Goal: Task Accomplishment & Management: Use online tool/utility

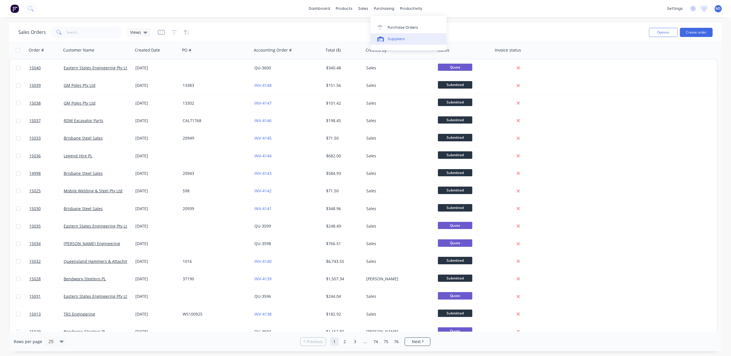
click at [404, 39] on link "Suppliers" at bounding box center [408, 38] width 76 height 11
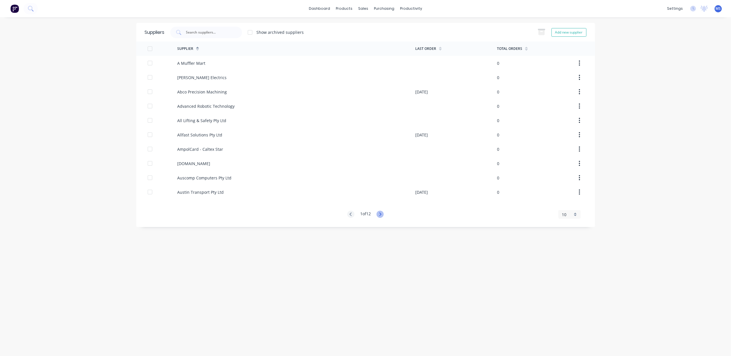
click at [381, 214] on icon at bounding box center [379, 214] width 7 height 7
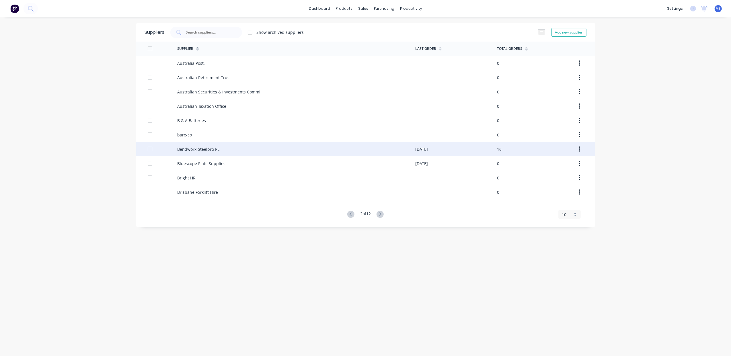
click at [274, 147] on div "Bendworx-Steelpro PL" at bounding box center [296, 149] width 238 height 14
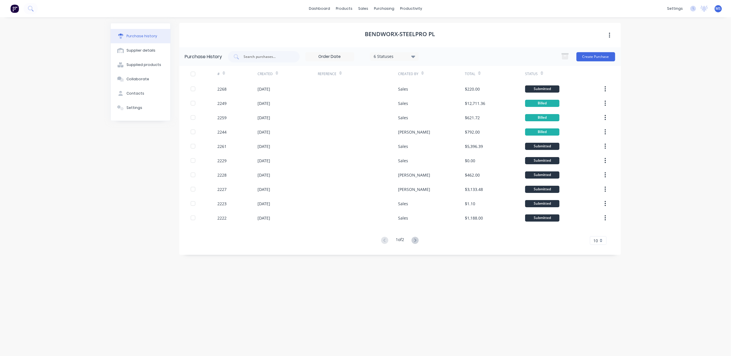
click at [598, 243] on div "10" at bounding box center [598, 240] width 17 height 9
click at [605, 315] on div "35" at bounding box center [598, 312] width 16 height 10
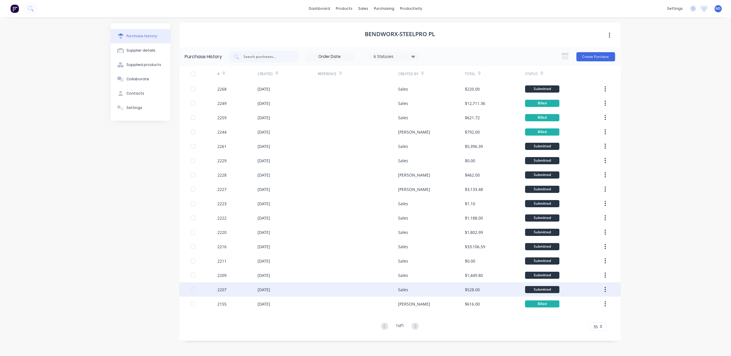
click at [284, 292] on div "[DATE]" at bounding box center [287, 289] width 60 height 14
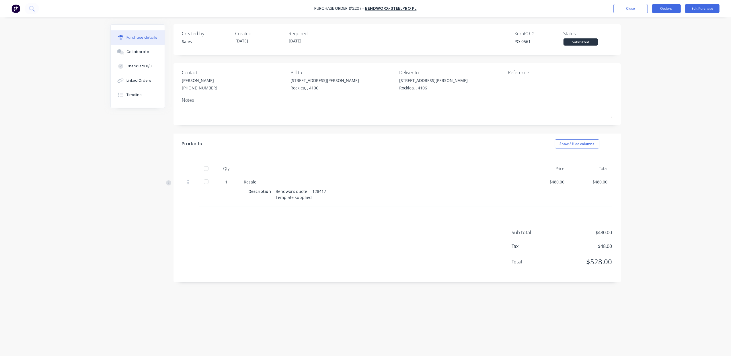
click at [662, 9] on button "Options" at bounding box center [666, 8] width 29 height 9
click at [658, 32] on div "Convert to Bill" at bounding box center [653, 35] width 44 height 8
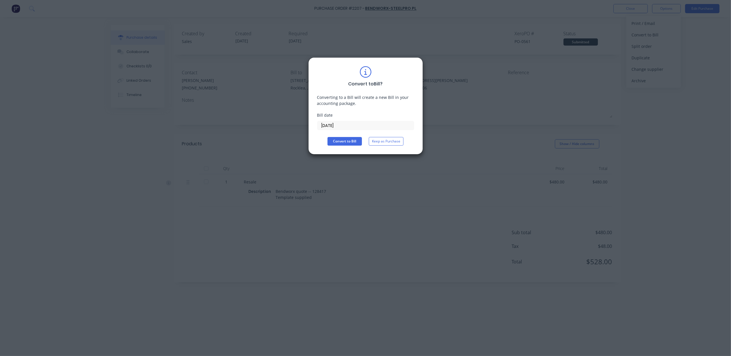
click at [351, 126] on input "[DATE]" at bounding box center [365, 125] width 96 height 9
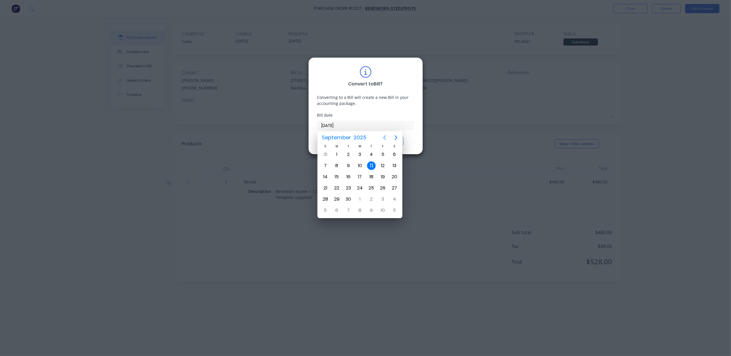
click at [382, 138] on icon "Previous page" at bounding box center [384, 137] width 7 height 7
click at [368, 167] on div "10" at bounding box center [371, 165] width 9 height 9
type input "[DATE]"
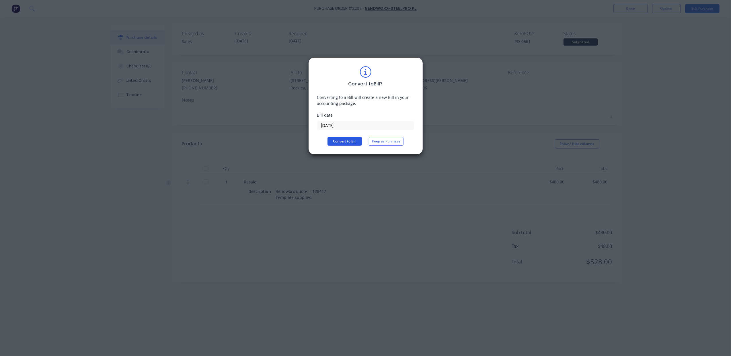
click at [353, 143] on button "Convert to Bill" at bounding box center [344, 141] width 34 height 9
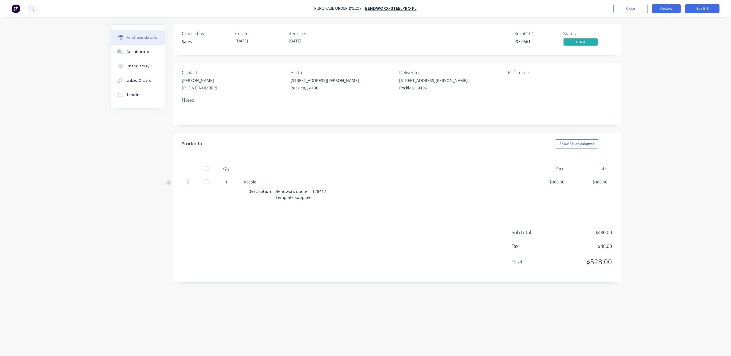
click at [665, 10] on button "Options" at bounding box center [666, 8] width 29 height 9
click at [649, 80] on div "Archive" at bounding box center [653, 83] width 44 height 8
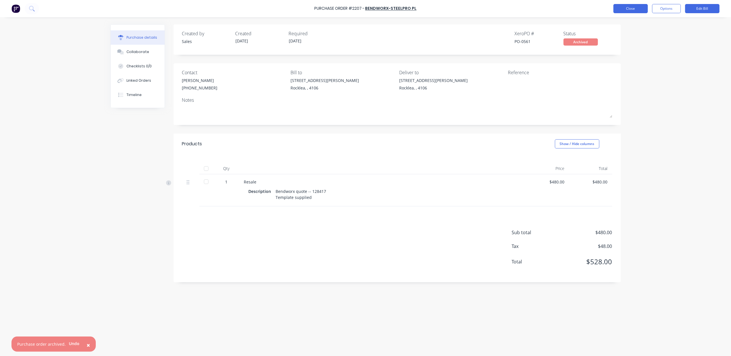
click at [635, 10] on button "Close" at bounding box center [630, 8] width 34 height 9
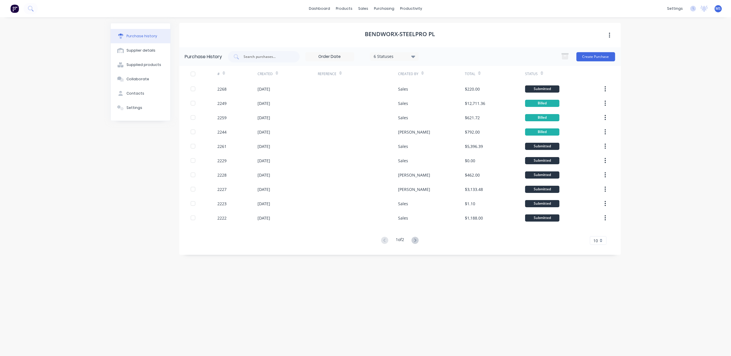
click at [602, 241] on div "10" at bounding box center [598, 240] width 17 height 9
click at [596, 315] on div "35" at bounding box center [598, 312] width 16 height 10
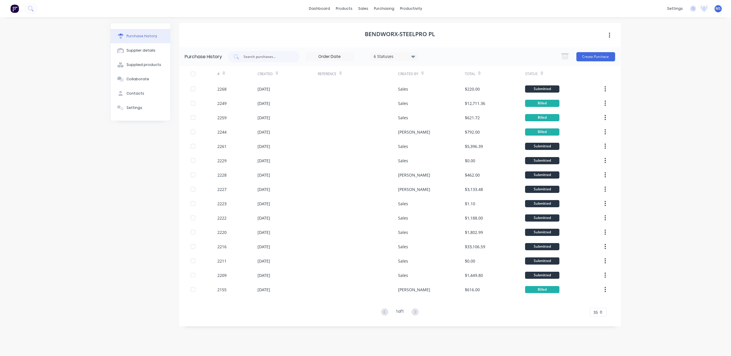
click at [414, 58] on icon at bounding box center [413, 56] width 4 height 6
click at [413, 58] on icon at bounding box center [413, 56] width 4 height 6
click at [411, 56] on div "6 Statuses" at bounding box center [394, 56] width 49 height 9
click at [432, 73] on div at bounding box center [432, 71] width 11 height 11
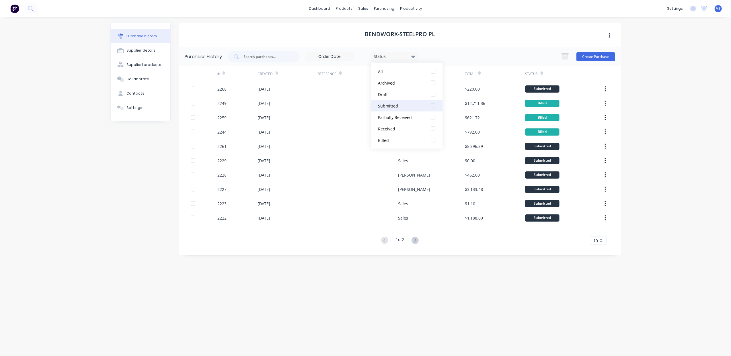
click at [433, 102] on div at bounding box center [432, 105] width 11 height 11
click at [373, 286] on div "Bendworx-Steelpro PL Purchase History 1 Statuses 1 Statuses Create Purchase # C…" at bounding box center [400, 184] width 442 height 322
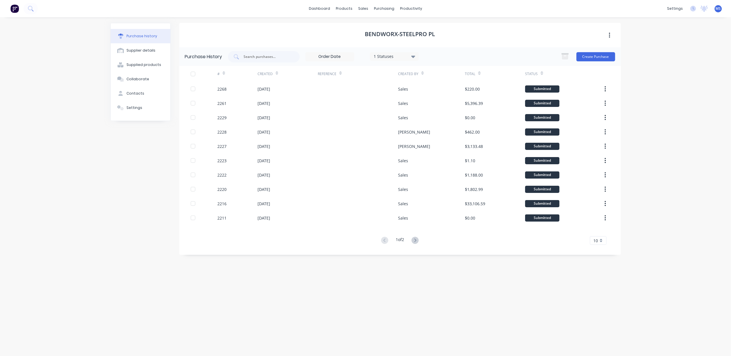
click at [599, 241] on div "10" at bounding box center [598, 240] width 17 height 9
click at [600, 311] on div "35" at bounding box center [598, 312] width 16 height 10
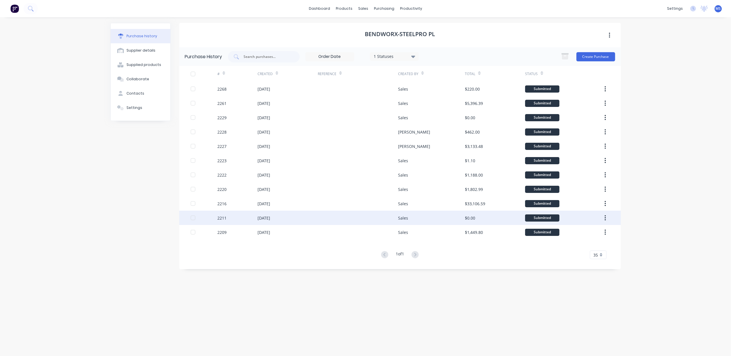
click at [270, 220] on div "[DATE]" at bounding box center [263, 218] width 13 height 6
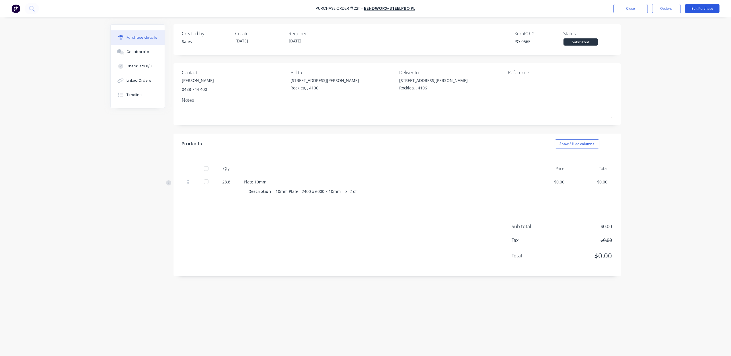
click at [702, 10] on button "Edit Purchase" at bounding box center [702, 8] width 34 height 9
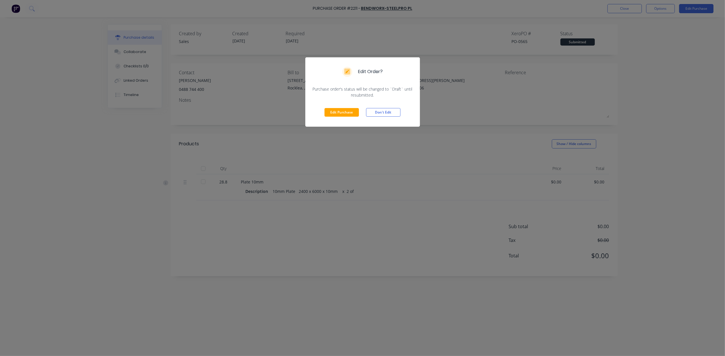
click at [335, 111] on button "Edit Purchase" at bounding box center [342, 112] width 34 height 9
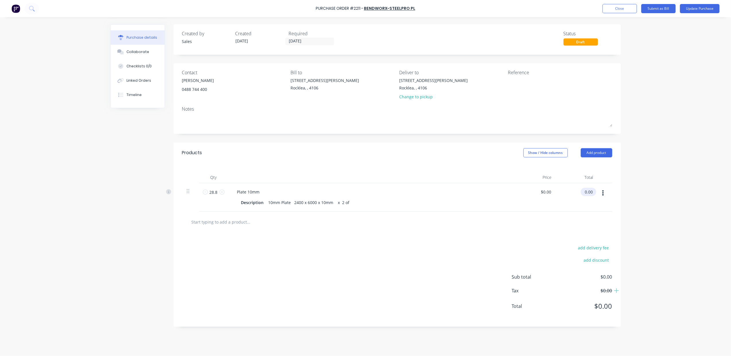
click at [592, 191] on input "0.00" at bounding box center [587, 192] width 13 height 8
drag, startPoint x: 593, startPoint y: 193, endPoint x: 577, endPoint y: 196, distance: 15.9
click at [577, 196] on div "0.00 0.00" at bounding box center [577, 197] width 42 height 28
type input "3278.16"
type input "$113.825"
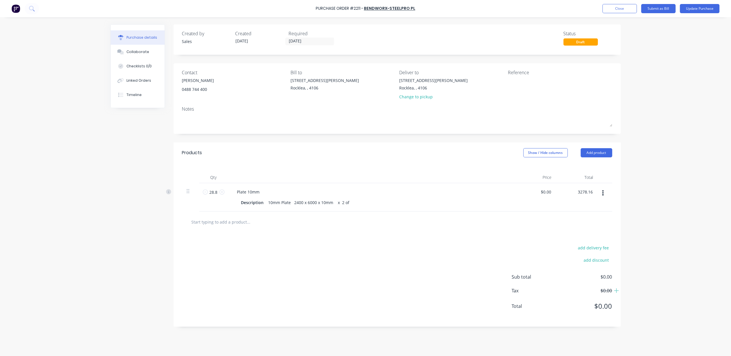
type input "$3,278.16"
click at [695, 11] on button "Update Purchase" at bounding box center [700, 8] width 40 height 9
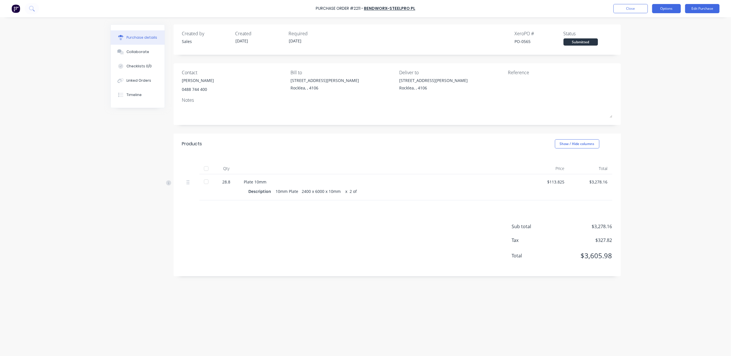
click at [662, 12] on button "Options" at bounding box center [666, 8] width 29 height 9
click at [652, 37] on div "Convert to Bill" at bounding box center [653, 35] width 44 height 8
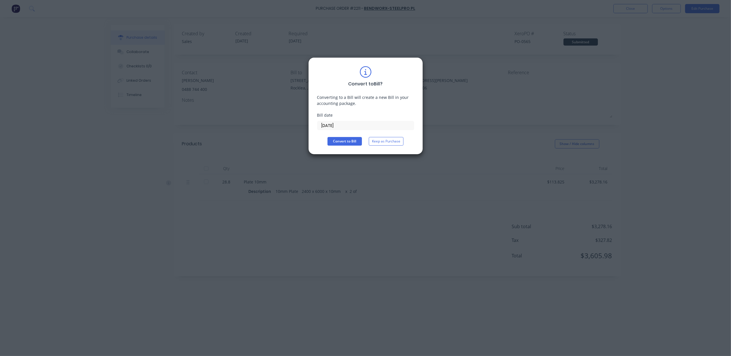
click at [352, 125] on input "[DATE]" at bounding box center [365, 125] width 96 height 9
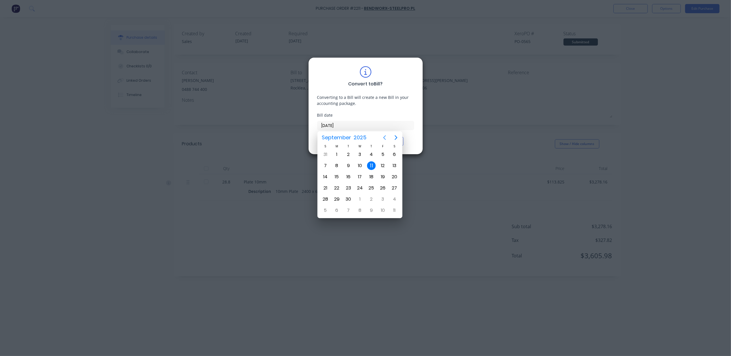
drag, startPoint x: 385, startPoint y: 138, endPoint x: 382, endPoint y: 139, distance: 3.4
click at [382, 139] on icon "Previous page" at bounding box center [384, 137] width 7 height 7
click at [372, 174] on div "17" at bounding box center [371, 177] width 9 height 9
type input "[DATE]"
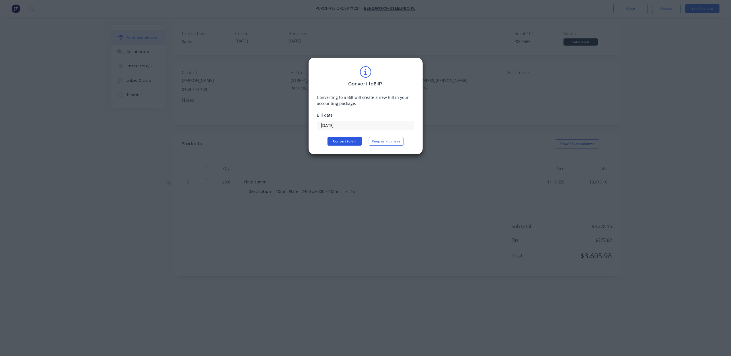
click at [354, 143] on button "Convert to Bill" at bounding box center [344, 141] width 34 height 9
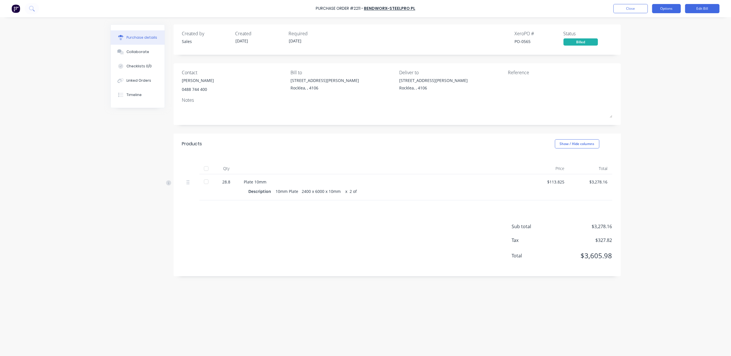
click at [661, 13] on button "Options" at bounding box center [666, 8] width 29 height 9
click at [652, 81] on div "Archive" at bounding box center [653, 83] width 44 height 8
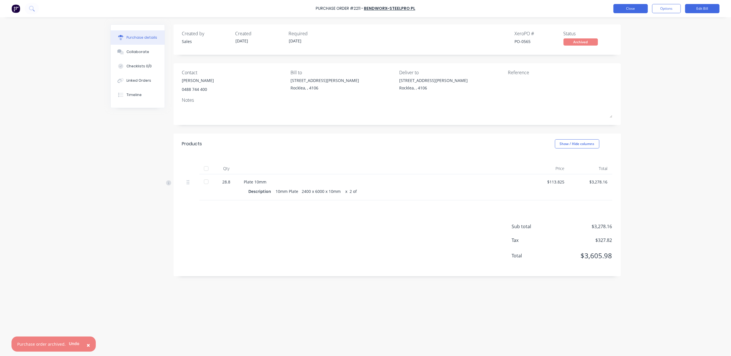
click at [635, 9] on button "Close" at bounding box center [630, 8] width 34 height 9
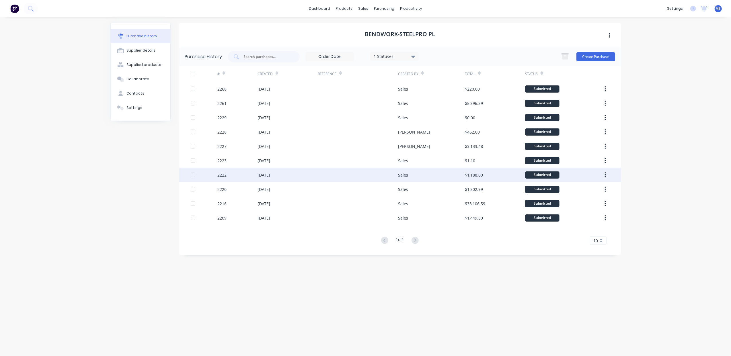
click at [415, 175] on div "Sales" at bounding box center [431, 175] width 67 height 14
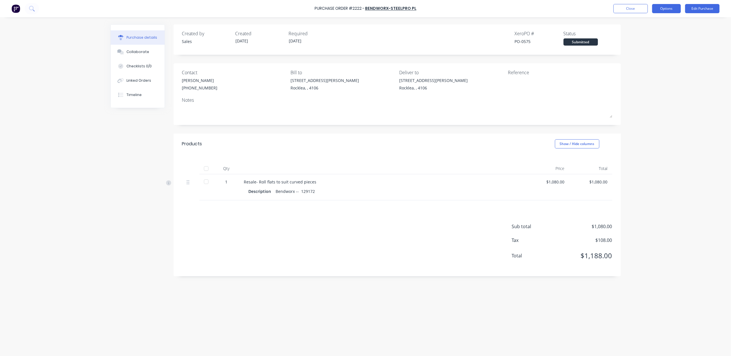
click at [674, 13] on button "Options" at bounding box center [666, 8] width 29 height 9
click at [654, 32] on div "Convert to Bill" at bounding box center [653, 35] width 44 height 8
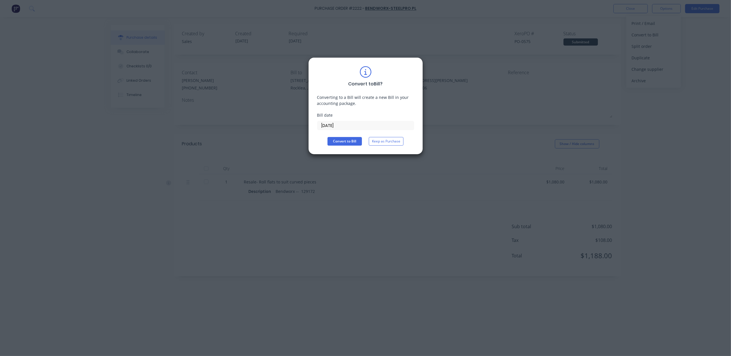
click at [347, 125] on input "[DATE]" at bounding box center [365, 125] width 96 height 9
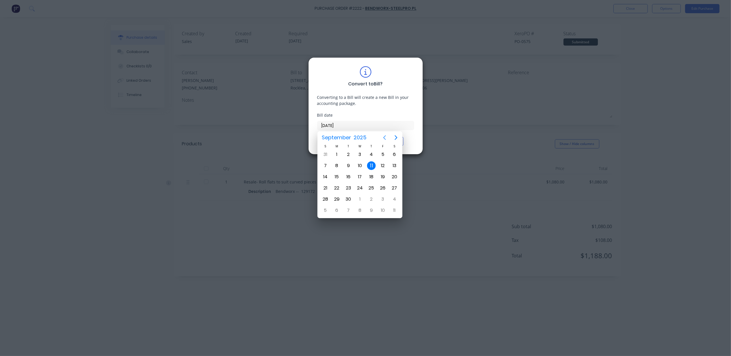
click at [385, 135] on icon "Previous page" at bounding box center [384, 137] width 7 height 7
click at [340, 199] on div "28" at bounding box center [337, 199] width 9 height 9
type input "[DATE]"
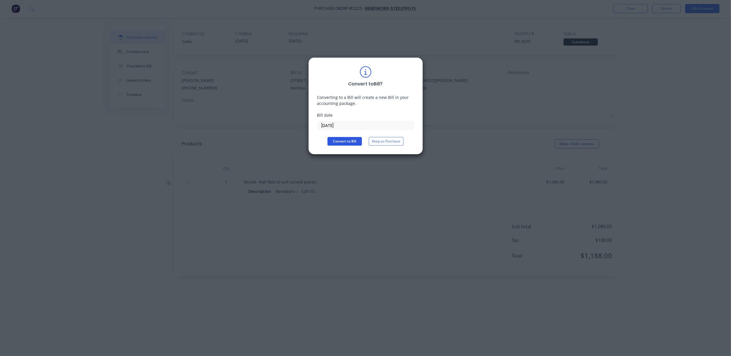
click at [344, 143] on button "Convert to Bill" at bounding box center [344, 141] width 34 height 9
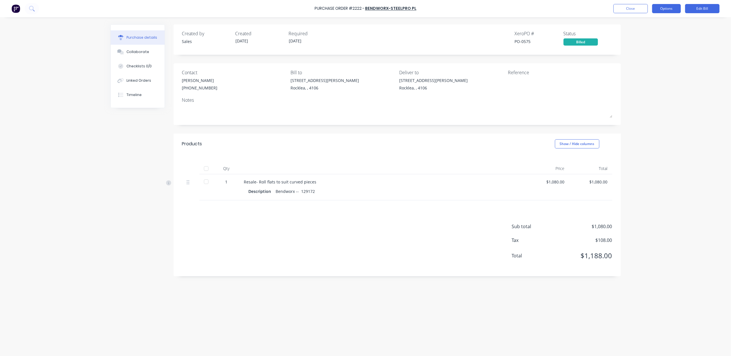
click at [663, 13] on button "Options" at bounding box center [666, 8] width 29 height 9
click at [663, 84] on div "Archive" at bounding box center [653, 83] width 44 height 8
click at [636, 7] on button "Close" at bounding box center [630, 8] width 34 height 9
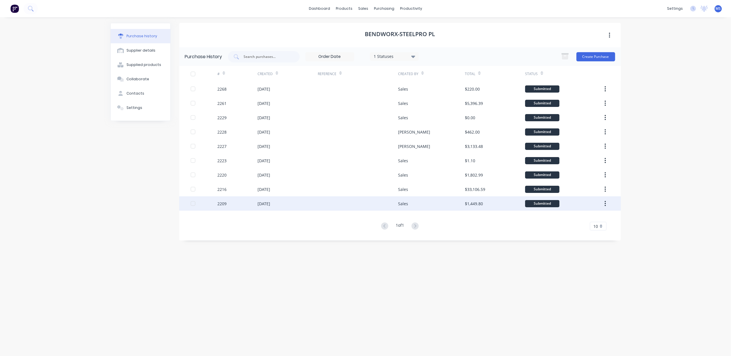
click at [418, 204] on div "Sales" at bounding box center [431, 203] width 67 height 14
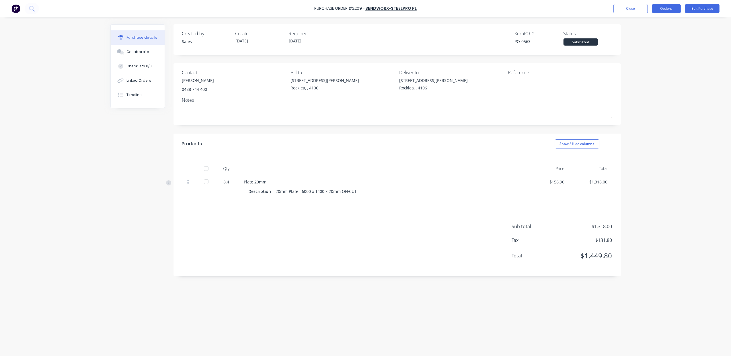
click at [658, 10] on button "Options" at bounding box center [666, 8] width 29 height 9
click at [654, 38] on div "Convert to Bill" at bounding box center [653, 35] width 44 height 8
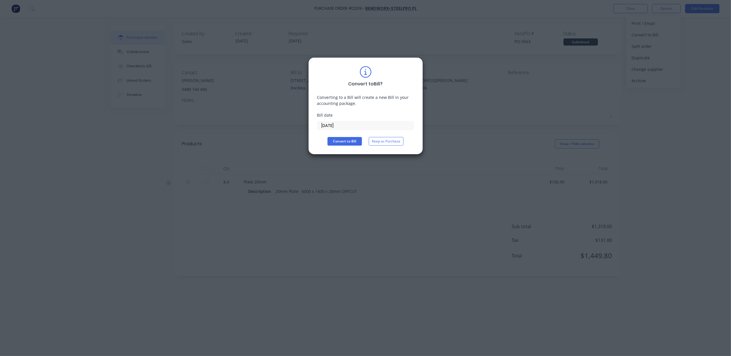
click at [337, 126] on input "[DATE]" at bounding box center [365, 125] width 96 height 9
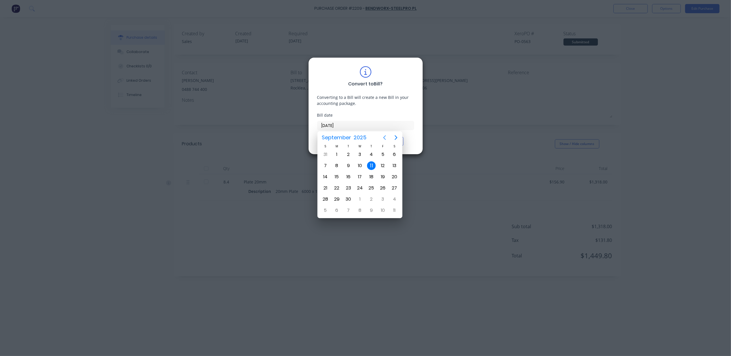
click at [384, 136] on icon "Previous page" at bounding box center [384, 137] width 7 height 7
click at [350, 199] on div "29" at bounding box center [348, 199] width 9 height 9
type input "[DATE]"
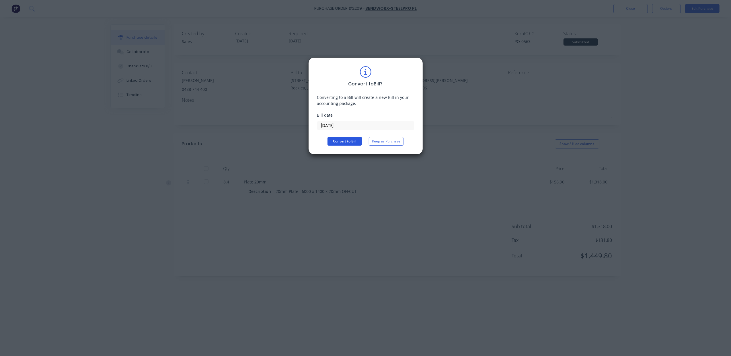
click at [346, 139] on button "Convert to Bill" at bounding box center [344, 141] width 34 height 9
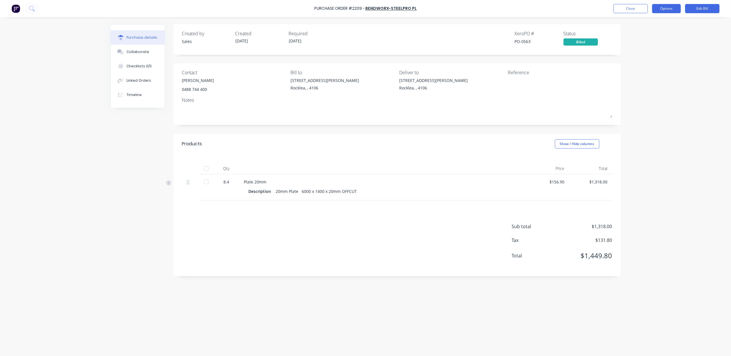
click at [675, 10] on button "Options" at bounding box center [666, 8] width 29 height 9
click at [651, 84] on div "Archive" at bounding box center [653, 83] width 44 height 8
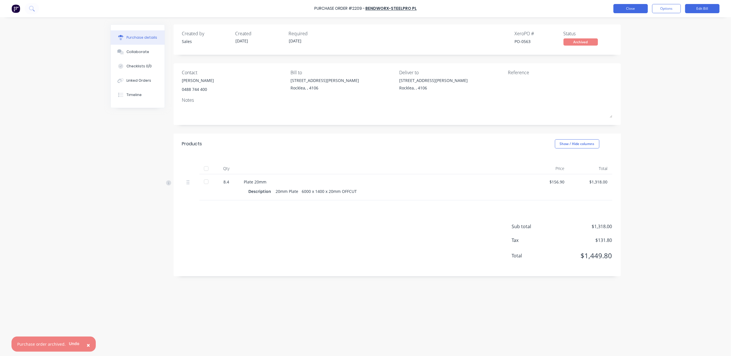
click at [639, 9] on button "Close" at bounding box center [630, 8] width 34 height 9
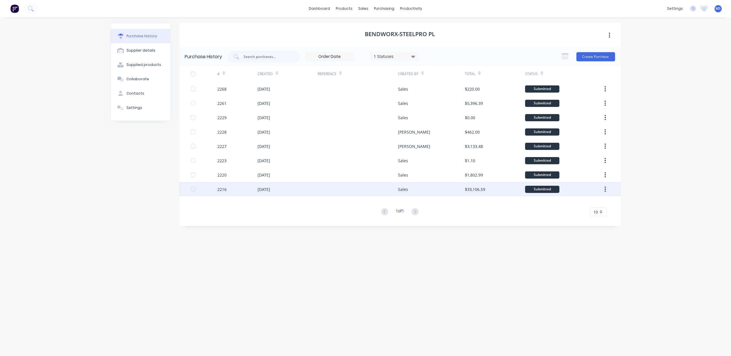
click at [430, 190] on div "Sales" at bounding box center [431, 189] width 67 height 14
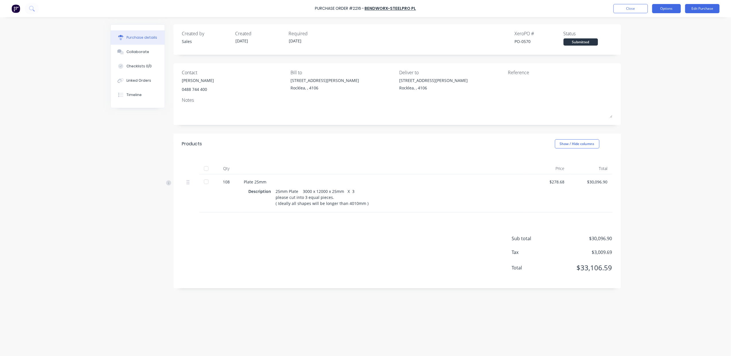
click at [659, 8] on button "Options" at bounding box center [666, 8] width 29 height 9
click at [661, 33] on div "Convert to Bill" at bounding box center [653, 35] width 44 height 8
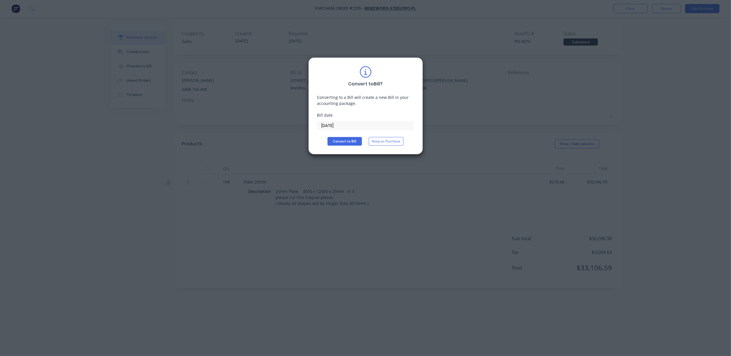
click at [373, 126] on input "[DATE]" at bounding box center [365, 125] width 96 height 9
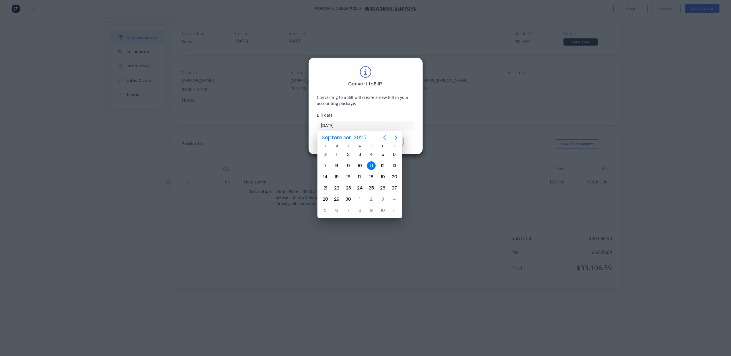
click at [385, 138] on icon "Previous page" at bounding box center [384, 137] width 7 height 7
click at [352, 197] on div "29" at bounding box center [348, 199] width 11 height 11
type input "[DATE]"
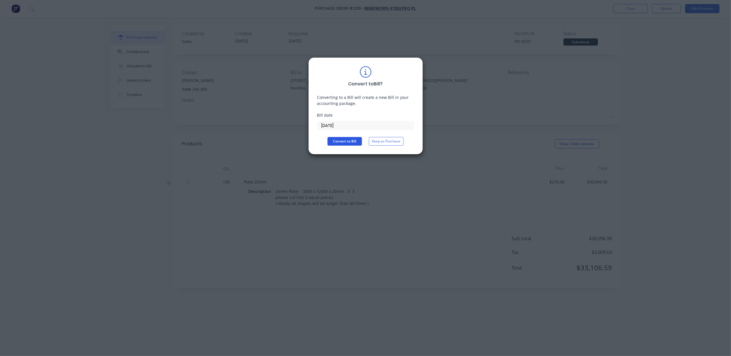
click at [353, 142] on button "Convert to Bill" at bounding box center [344, 141] width 34 height 9
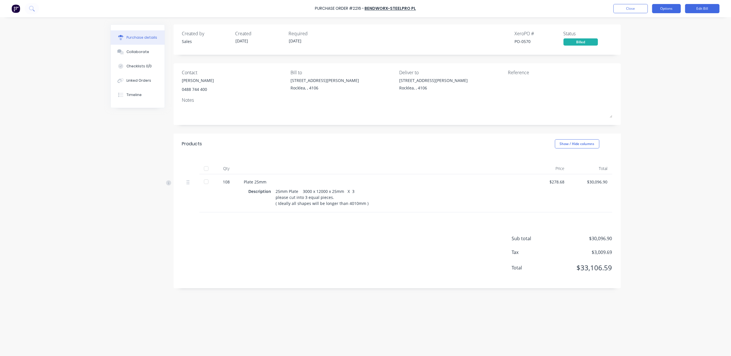
click at [668, 13] on button "Options" at bounding box center [666, 8] width 29 height 9
click at [642, 83] on div "Archive" at bounding box center [653, 83] width 44 height 8
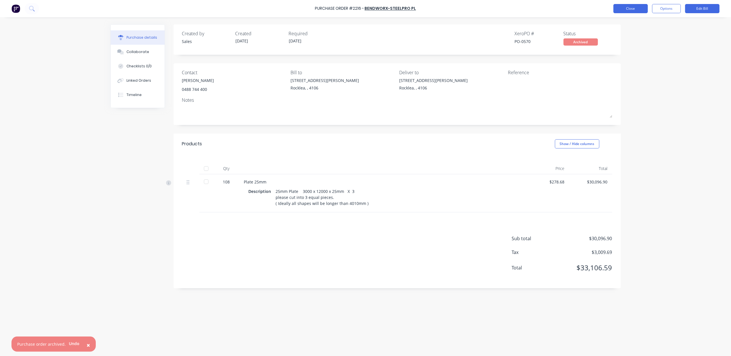
click at [636, 11] on button "Close" at bounding box center [630, 8] width 34 height 9
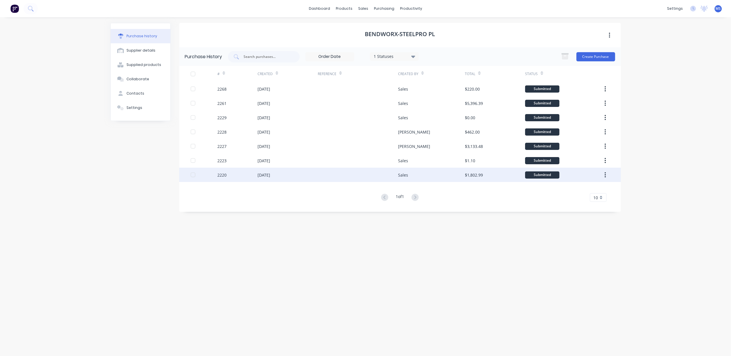
click at [472, 179] on div "$1,802.99" at bounding box center [495, 175] width 60 height 14
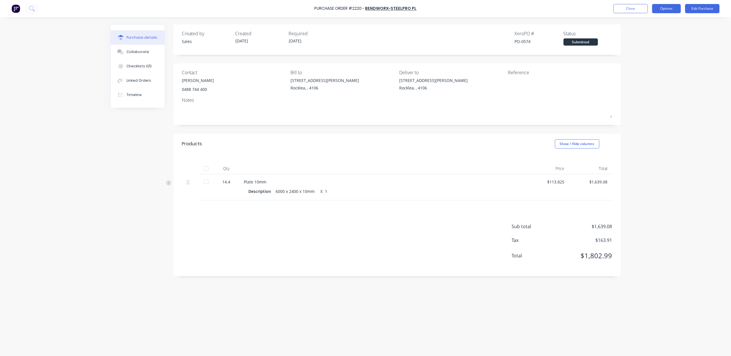
click at [666, 9] on button "Options" at bounding box center [666, 8] width 29 height 9
click at [654, 35] on div "Convert to Bill" at bounding box center [653, 35] width 44 height 8
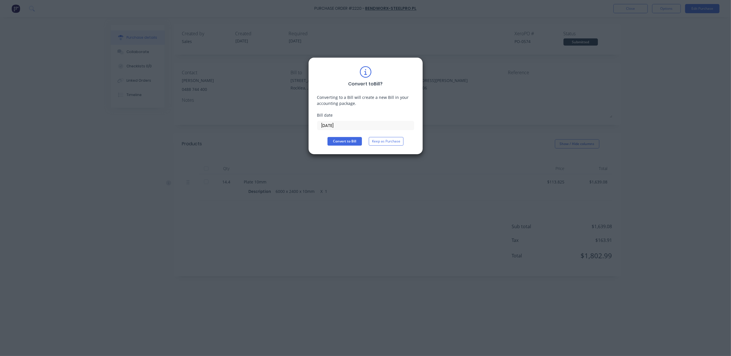
click at [346, 123] on input "[DATE]" at bounding box center [365, 125] width 96 height 9
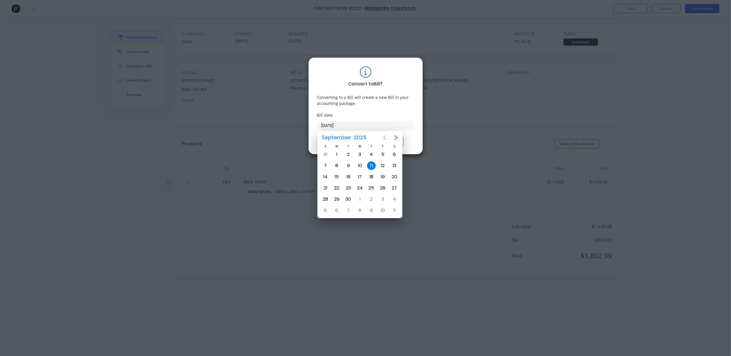
click at [383, 137] on icon "Previous page" at bounding box center [384, 137] width 7 height 7
click at [350, 197] on div "29" at bounding box center [348, 199] width 9 height 9
type input "[DATE]"
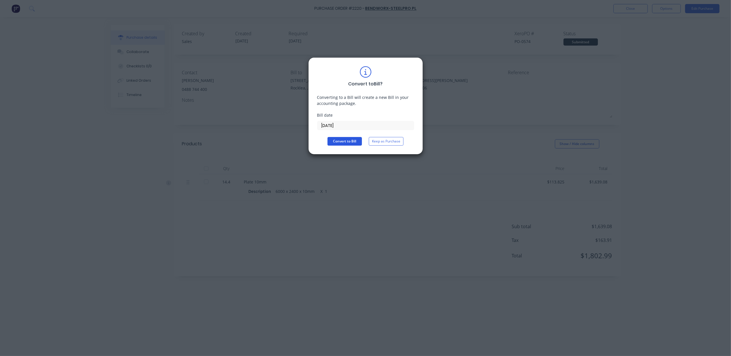
click at [349, 144] on button "Convert to Bill" at bounding box center [344, 141] width 34 height 9
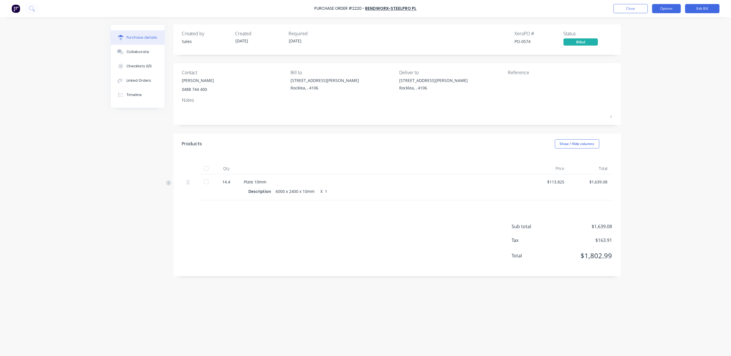
click at [667, 8] on button "Options" at bounding box center [666, 8] width 29 height 9
click at [643, 88] on button "Archive" at bounding box center [653, 83] width 54 height 11
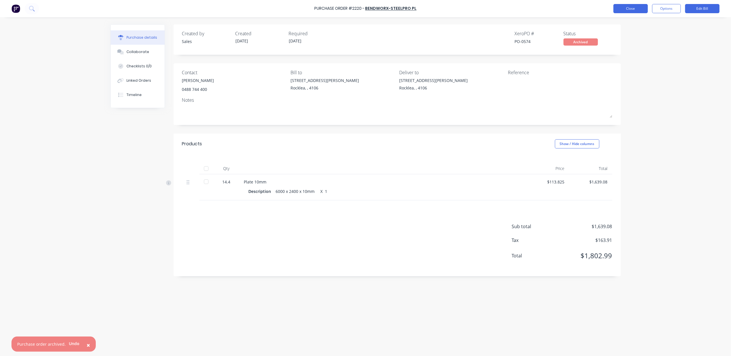
click at [631, 6] on button "Close" at bounding box center [630, 8] width 34 height 9
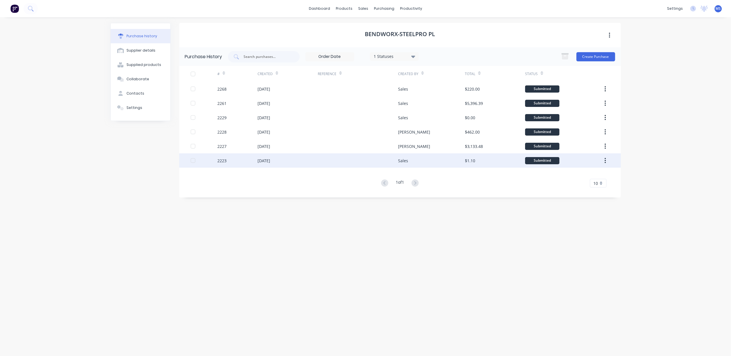
click at [285, 164] on div "[DATE]" at bounding box center [287, 160] width 60 height 14
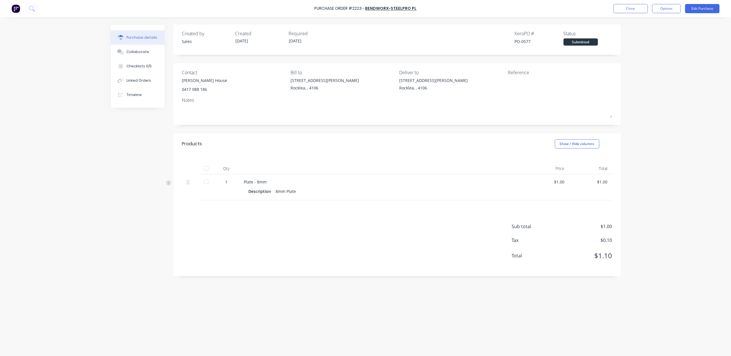
click at [228, 183] on div "1" at bounding box center [226, 182] width 17 height 6
click at [709, 12] on button "Edit Purchase" at bounding box center [702, 8] width 34 height 9
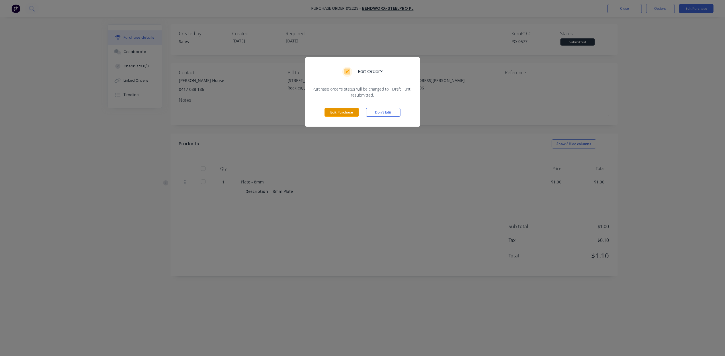
click at [344, 112] on button "Edit Purchase" at bounding box center [342, 112] width 34 height 9
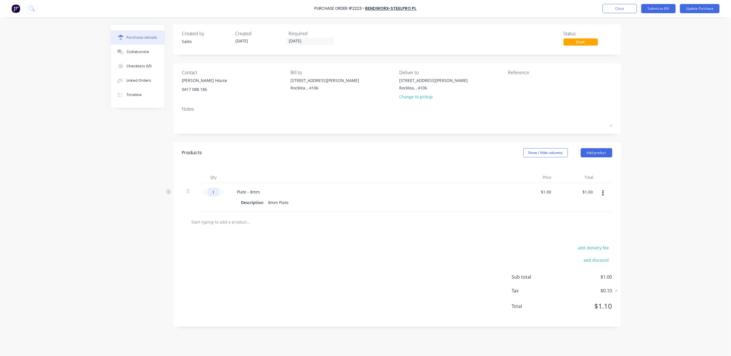
click at [218, 196] on input "1" at bounding box center [213, 192] width 11 height 9
type input "6"
type input "$6.00"
type input "63"
type input "$63.00"
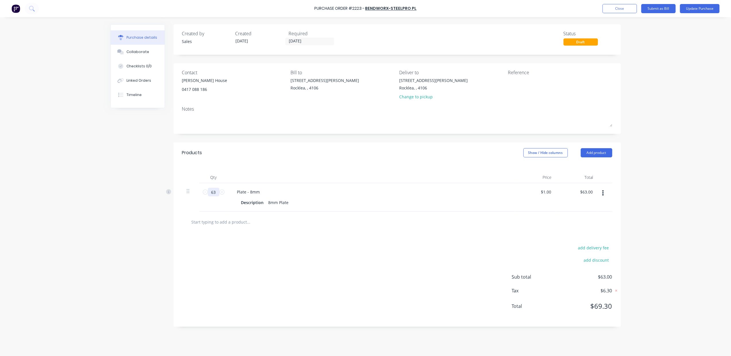
type input "63"
type input "$1.00"
type input "$63.00"
type input "6"
type input "5458.6"
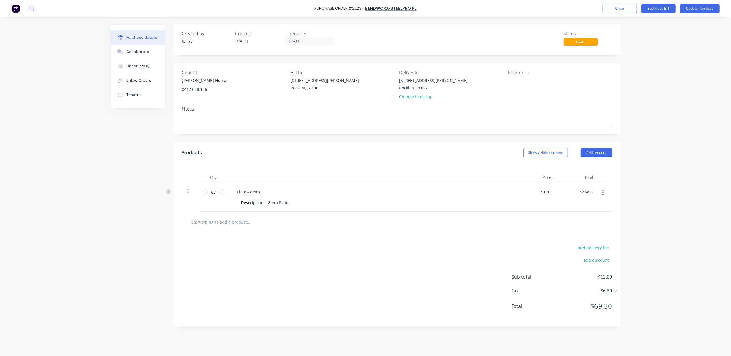
type input "$86.6444"
type input "$5,458.60"
click at [692, 11] on button "Update Purchase" at bounding box center [700, 8] width 40 height 9
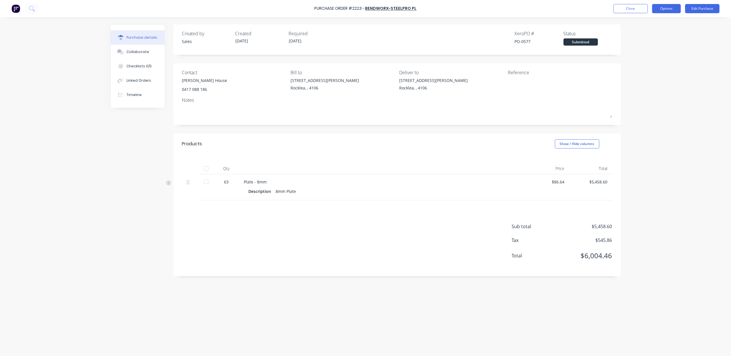
click at [662, 10] on button "Options" at bounding box center [666, 8] width 29 height 9
click at [663, 32] on div "Convert to Bill" at bounding box center [653, 35] width 44 height 8
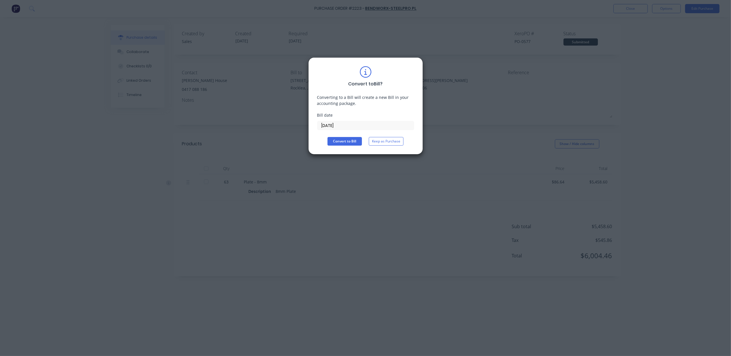
click at [366, 125] on input "[DATE]" at bounding box center [365, 125] width 96 height 9
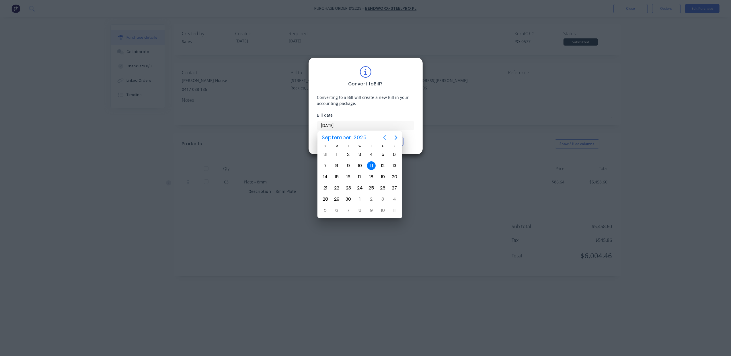
click at [384, 136] on icon "Previous page" at bounding box center [384, 137] width 7 height 7
click at [349, 200] on div "29" at bounding box center [348, 199] width 9 height 9
type input "[DATE]"
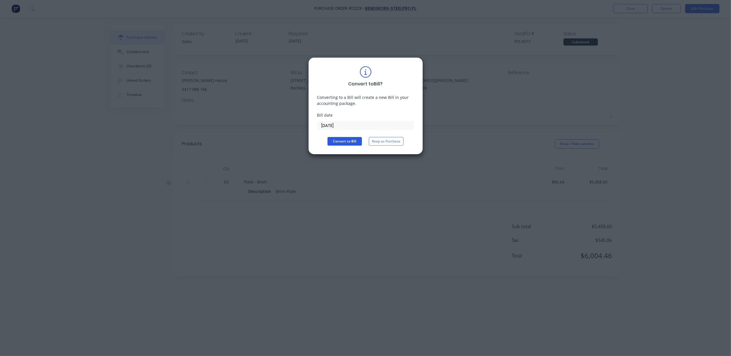
click at [354, 143] on button "Convert to Bill" at bounding box center [344, 141] width 34 height 9
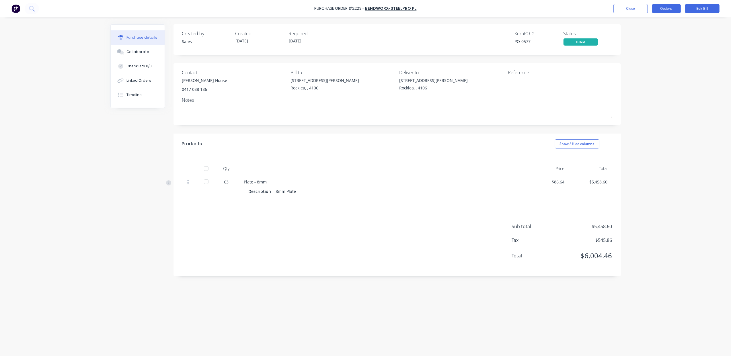
click at [659, 8] on button "Options" at bounding box center [666, 8] width 29 height 9
click at [652, 85] on div "Archive" at bounding box center [653, 83] width 44 height 8
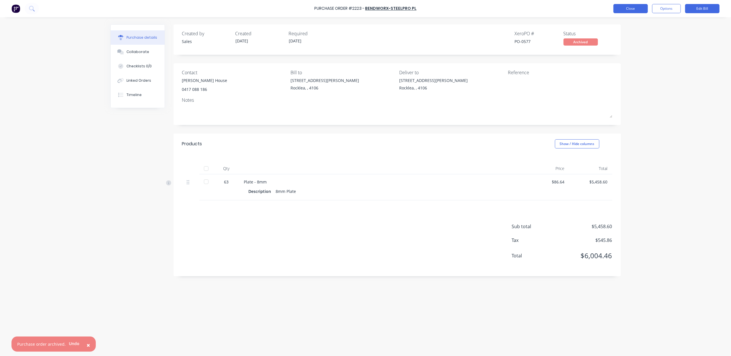
click at [635, 9] on button "Close" at bounding box center [630, 8] width 34 height 9
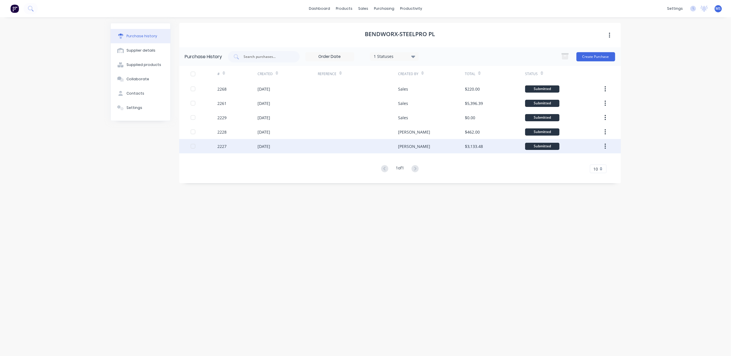
click at [282, 150] on div "[DATE]" at bounding box center [287, 146] width 60 height 14
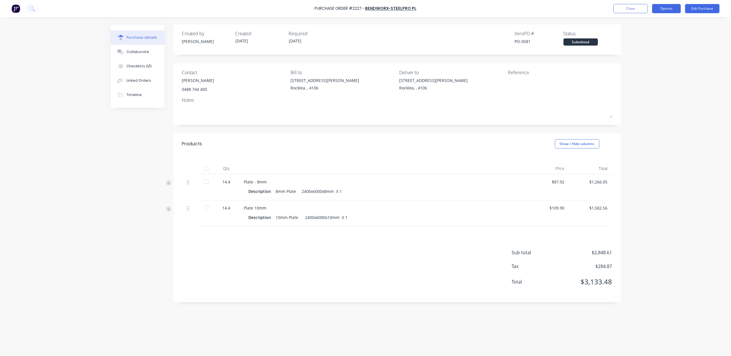
click at [672, 9] on button "Options" at bounding box center [666, 8] width 29 height 9
click at [648, 34] on div "Convert to Bill" at bounding box center [653, 35] width 44 height 8
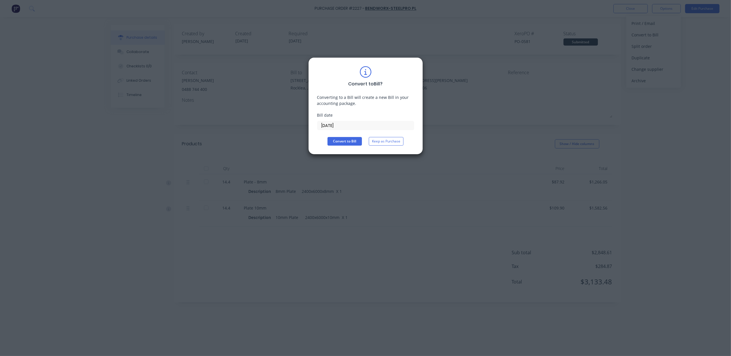
click at [355, 125] on input "[DATE]" at bounding box center [365, 125] width 96 height 9
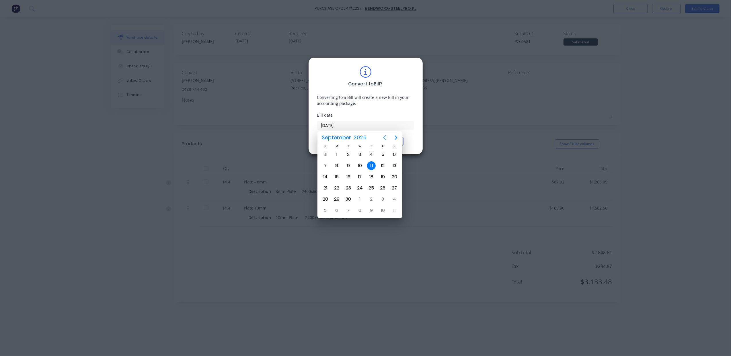
click at [383, 138] on icon "Previous page" at bounding box center [384, 137] width 7 height 7
click at [350, 197] on div "29" at bounding box center [348, 199] width 9 height 9
type input "[DATE]"
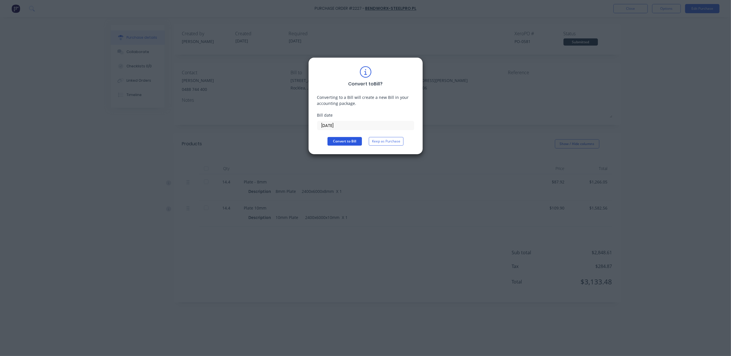
click at [346, 143] on button "Convert to Bill" at bounding box center [344, 141] width 34 height 9
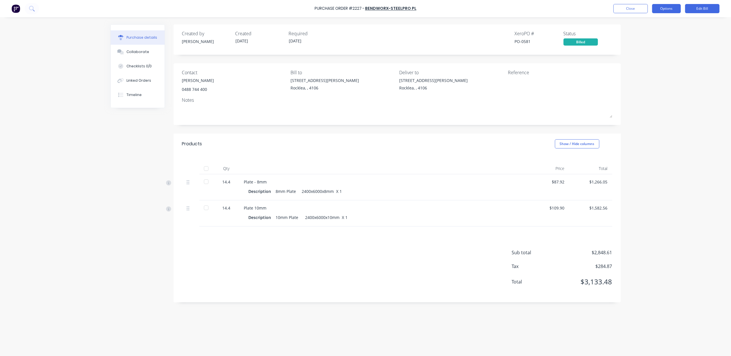
click at [658, 11] on button "Options" at bounding box center [666, 8] width 29 height 9
click at [661, 82] on div "Archive" at bounding box center [653, 83] width 44 height 8
click at [641, 9] on button "Close" at bounding box center [630, 8] width 34 height 9
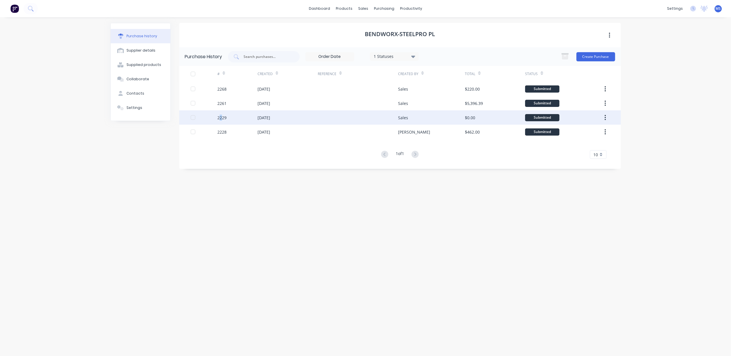
click at [221, 116] on div "2229" at bounding box center [221, 118] width 9 height 6
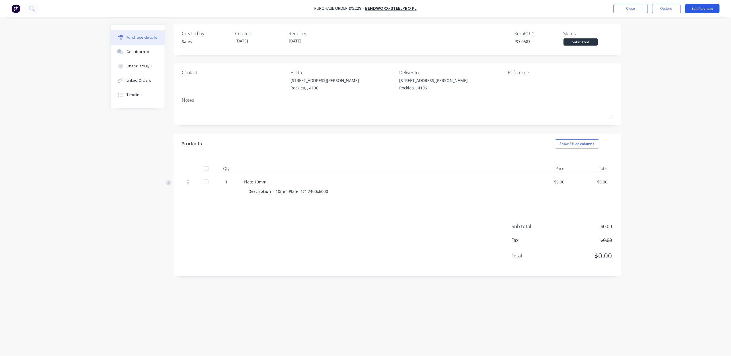
click at [698, 9] on button "Edit Purchase" at bounding box center [702, 8] width 34 height 9
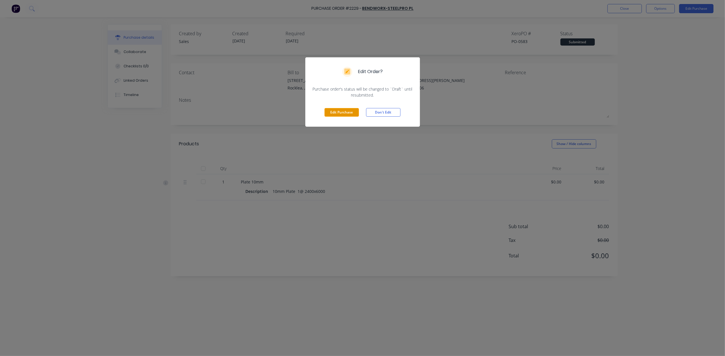
click at [346, 114] on button "Edit Purchase" at bounding box center [342, 112] width 34 height 9
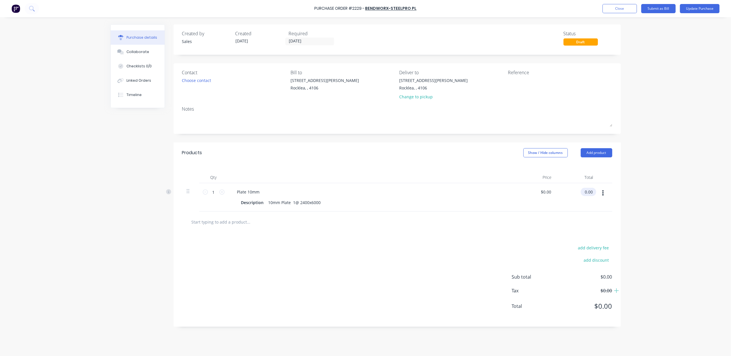
click at [583, 195] on div "0.00 $0.00" at bounding box center [587, 192] width 13 height 8
drag, startPoint x: 595, startPoint y: 194, endPoint x: 613, endPoint y: 201, distance: 19.3
click at [616, 201] on div "Qty Price Total 1 1 Plate 10mm Description 10mm Plate 1@ 2400x6000 $0.00 $0.00 …" at bounding box center [396, 187] width 447 height 48
type input "1639.08"
type input "$1,639.08"
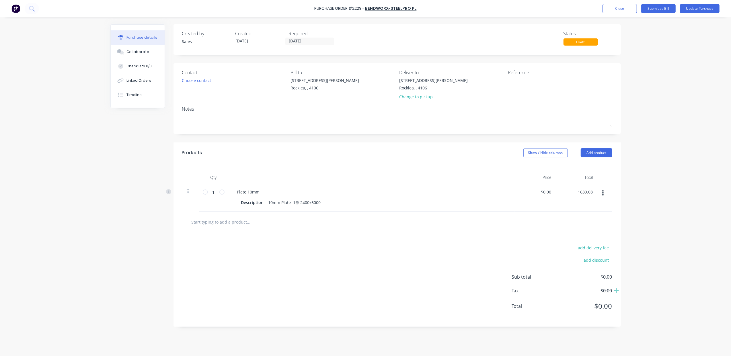
type input "$1,639.08"
click at [690, 9] on button "Update Purchase" at bounding box center [700, 8] width 40 height 9
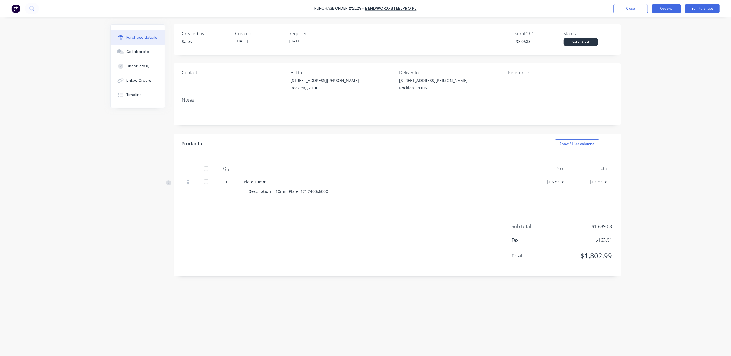
click at [657, 12] on button "Options" at bounding box center [666, 8] width 29 height 9
click at [653, 33] on div "Convert to Bill" at bounding box center [653, 35] width 44 height 8
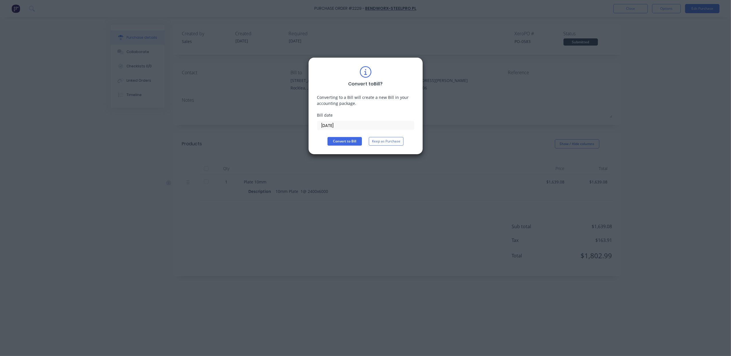
click at [340, 127] on input "[DATE]" at bounding box center [365, 125] width 96 height 9
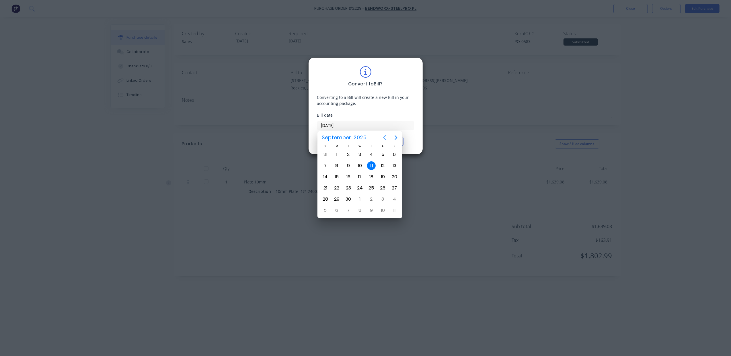
click at [382, 139] on icon "Previous page" at bounding box center [384, 137] width 7 height 7
click at [349, 199] on div "29" at bounding box center [348, 199] width 9 height 9
type input "[DATE]"
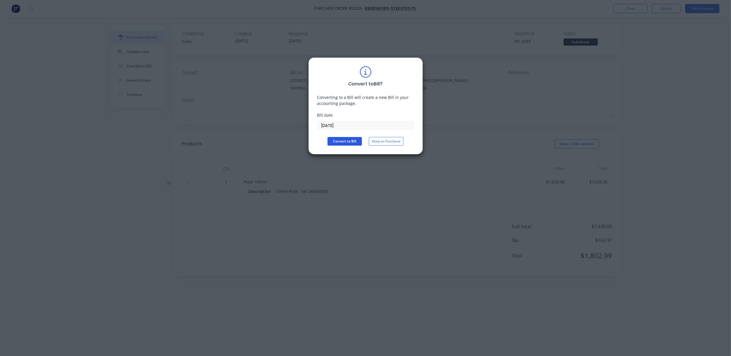
click at [346, 141] on button "Convert to Bill" at bounding box center [344, 141] width 34 height 9
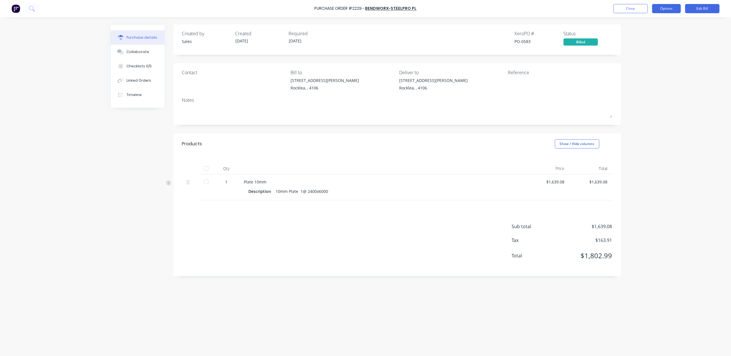
drag, startPoint x: 668, startPoint y: 9, endPoint x: 664, endPoint y: 8, distance: 4.0
click at [667, 8] on button "Options" at bounding box center [666, 8] width 29 height 9
click at [656, 89] on button "Archive" at bounding box center [653, 83] width 54 height 11
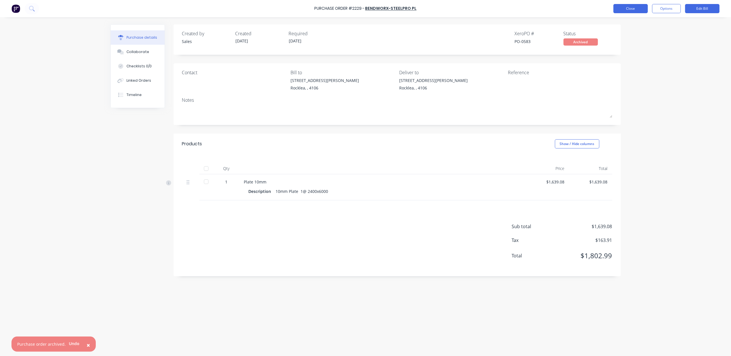
click at [639, 8] on button "Close" at bounding box center [630, 8] width 34 height 9
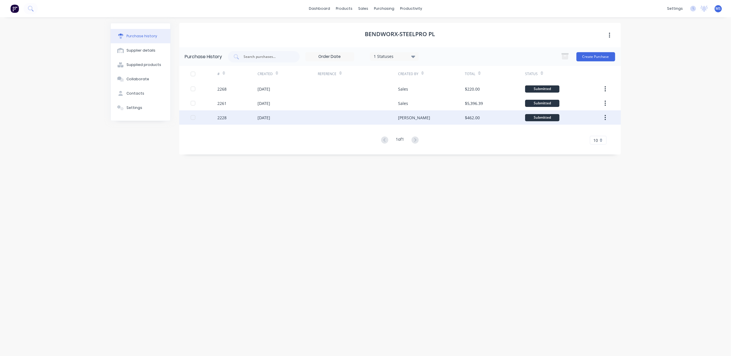
click at [402, 112] on div "[PERSON_NAME]" at bounding box center [431, 117] width 67 height 14
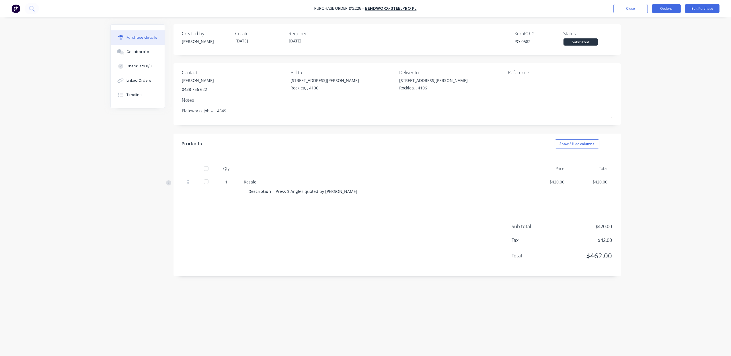
click at [670, 10] on button "Options" at bounding box center [666, 8] width 29 height 9
click at [655, 37] on div "Convert to Bill" at bounding box center [653, 35] width 44 height 8
type textarea "x"
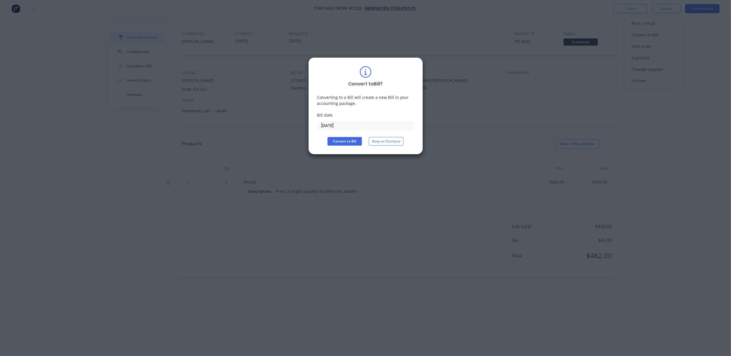
click at [354, 127] on input "[DATE]" at bounding box center [365, 125] width 96 height 9
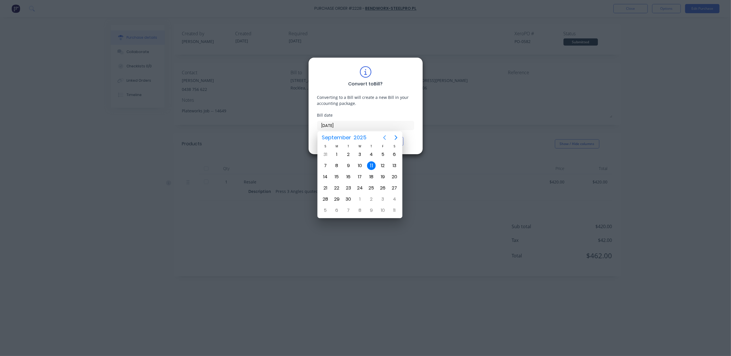
click at [382, 135] on icon "Previous page" at bounding box center [384, 137] width 7 height 7
click at [361, 200] on div "30" at bounding box center [360, 199] width 9 height 9
type input "[DATE]"
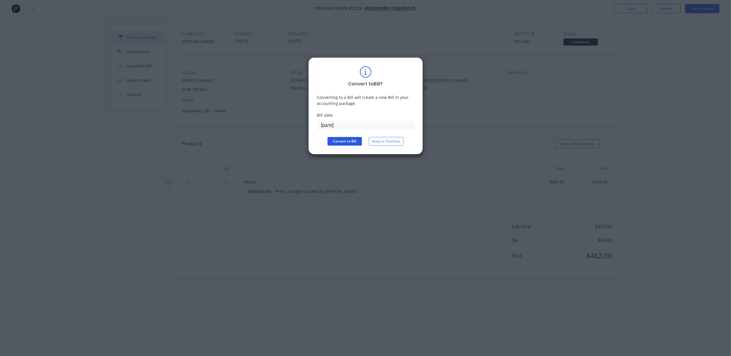
click at [353, 145] on button "Convert to Bill" at bounding box center [344, 141] width 34 height 9
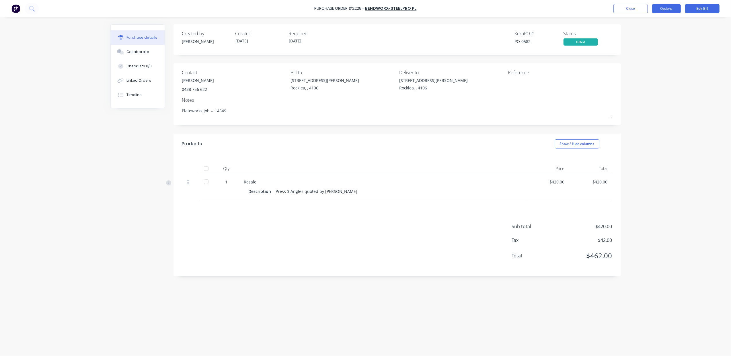
click at [668, 9] on button "Options" at bounding box center [666, 8] width 29 height 9
click at [668, 78] on button "Archive" at bounding box center [653, 83] width 54 height 11
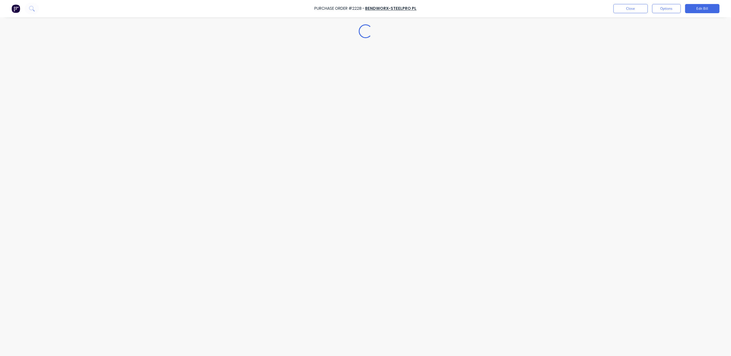
type textarea "x"
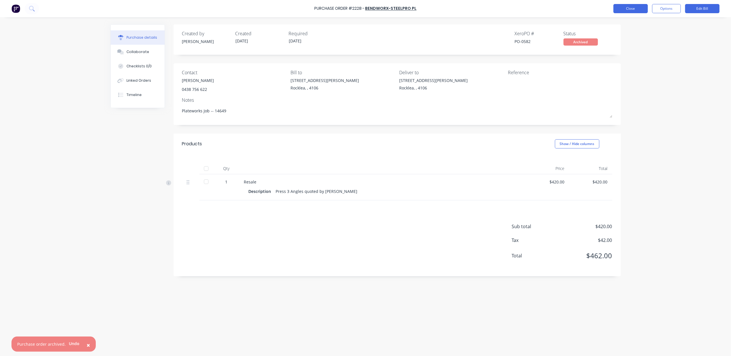
click at [635, 8] on button "Close" at bounding box center [630, 8] width 34 height 9
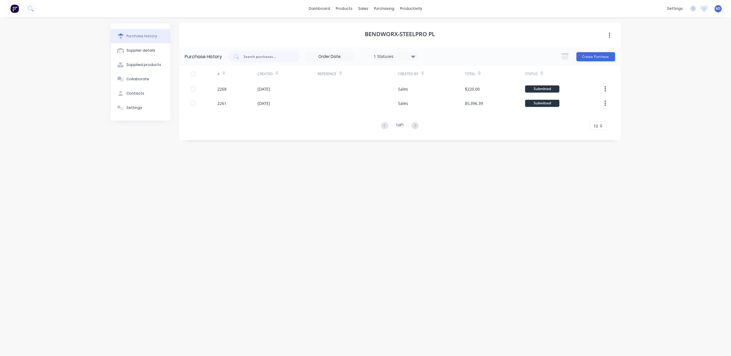
click at [417, 58] on div "1 Statuses" at bounding box center [394, 56] width 49 height 9
click at [432, 71] on div at bounding box center [432, 71] width 11 height 11
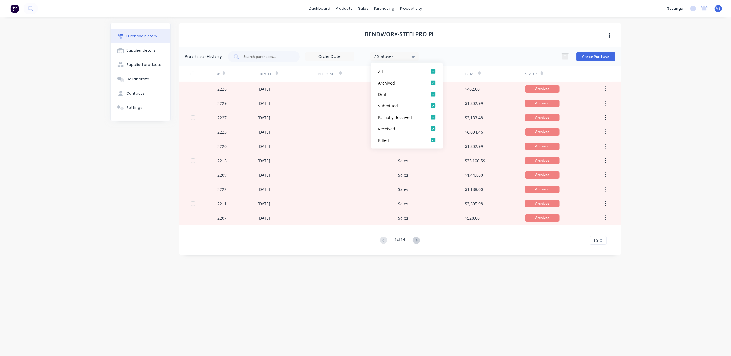
click at [599, 242] on div "10" at bounding box center [598, 240] width 17 height 9
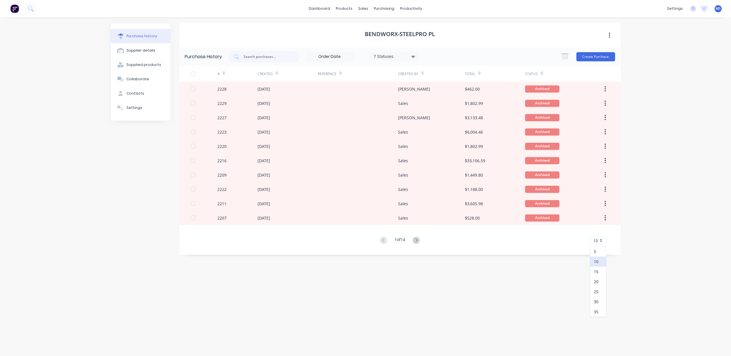
click at [600, 317] on div "35" at bounding box center [598, 312] width 16 height 10
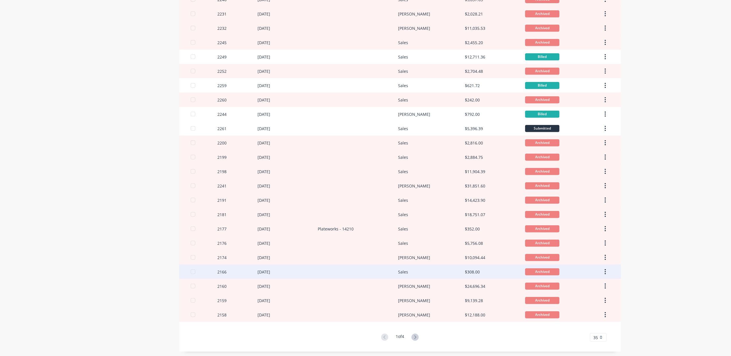
scroll to position [263, 0]
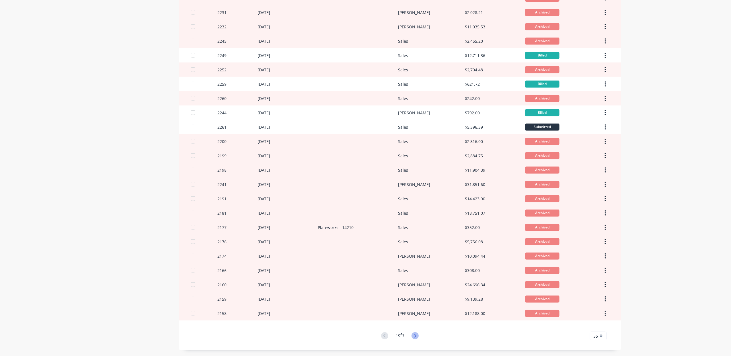
click at [413, 336] on icon at bounding box center [414, 335] width 7 height 7
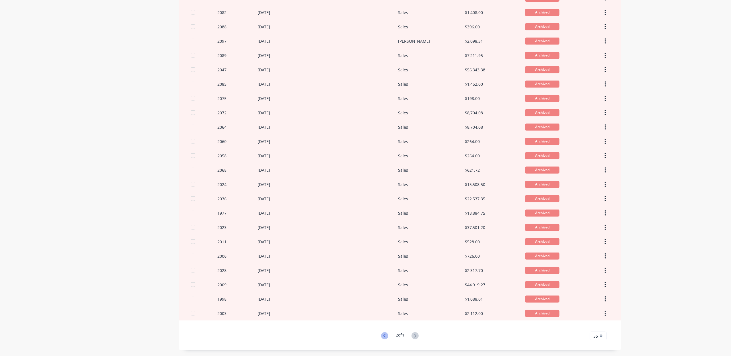
click at [381, 333] on icon at bounding box center [384, 335] width 7 height 7
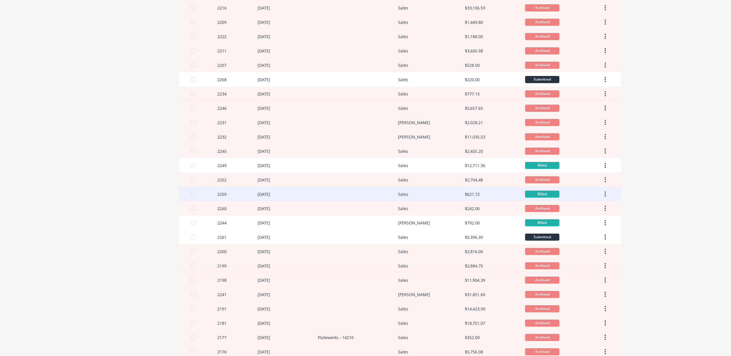
scroll to position [102, 0]
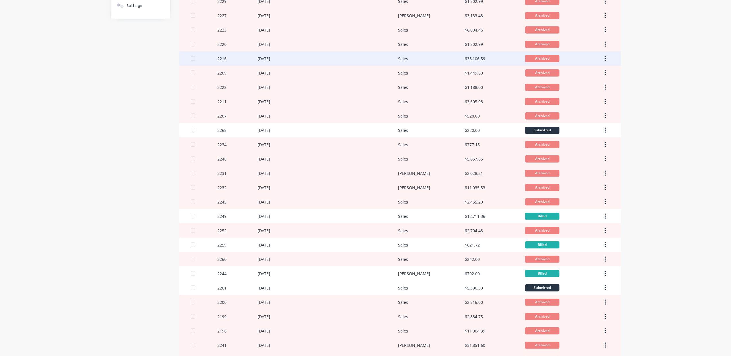
click at [239, 60] on div "2216" at bounding box center [237, 58] width 40 height 14
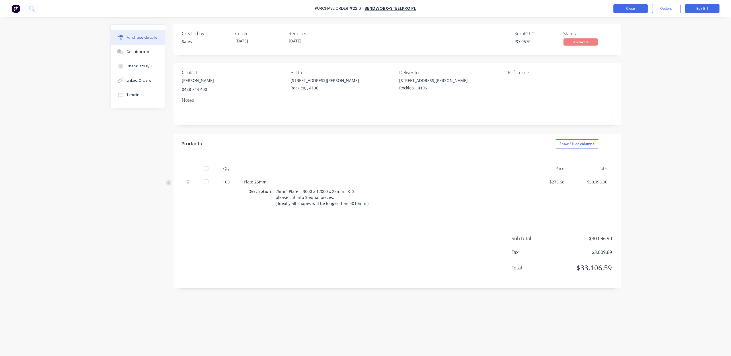
click at [635, 9] on button "Close" at bounding box center [630, 8] width 34 height 9
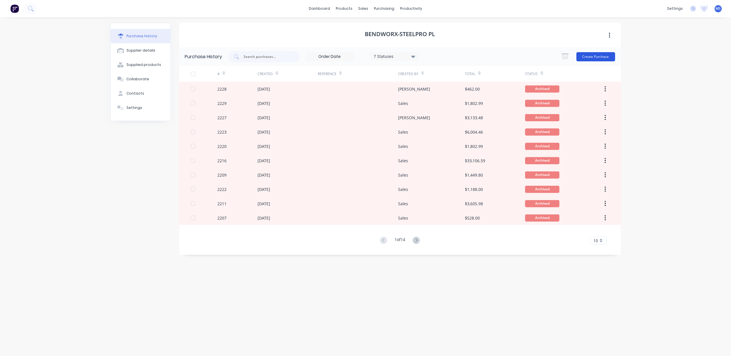
click at [603, 57] on button "Create Purchase" at bounding box center [595, 56] width 39 height 9
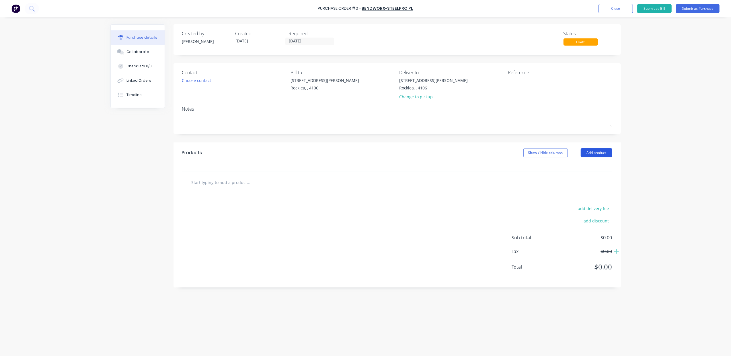
click at [599, 155] on button "Add product" at bounding box center [597, 152] width 32 height 9
click at [589, 169] on div "Product catalogue" at bounding box center [585, 167] width 44 height 8
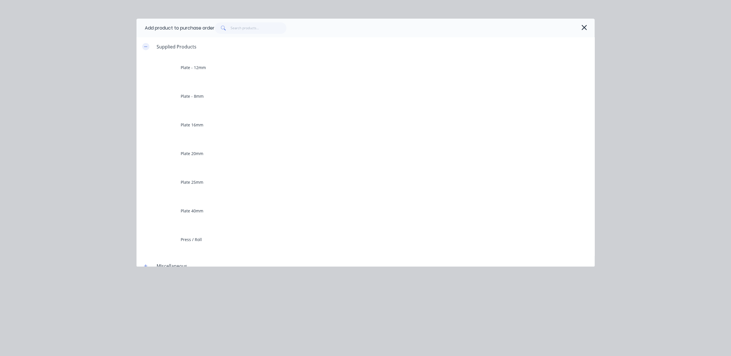
click at [144, 44] on button "button" at bounding box center [145, 46] width 7 height 7
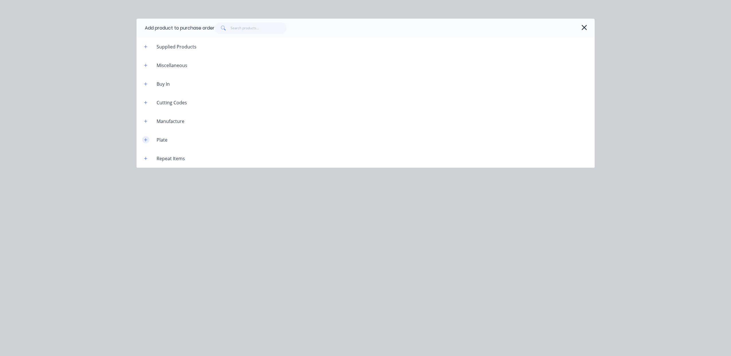
click at [145, 139] on icon "button" at bounding box center [145, 140] width 3 height 4
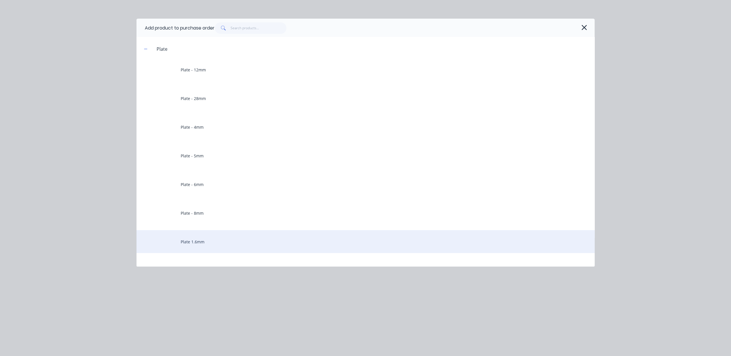
scroll to position [153, 0]
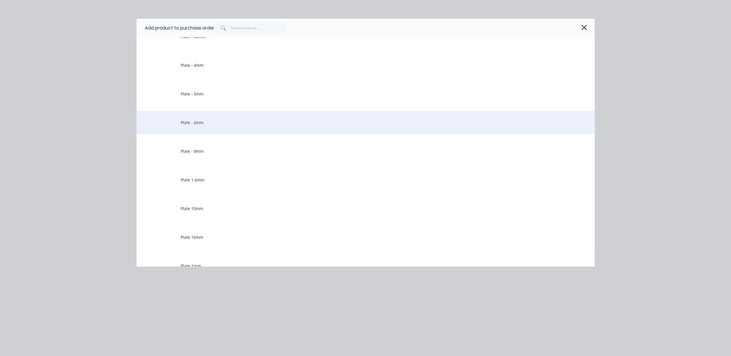
click at [214, 124] on div "Plate - 6mm" at bounding box center [365, 122] width 458 height 23
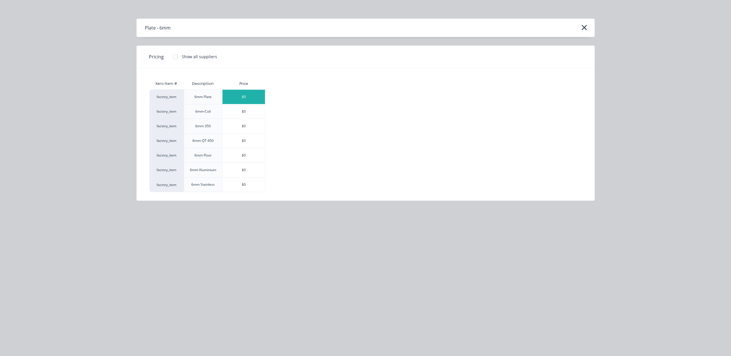
click at [242, 96] on div "$0" at bounding box center [243, 97] width 42 height 14
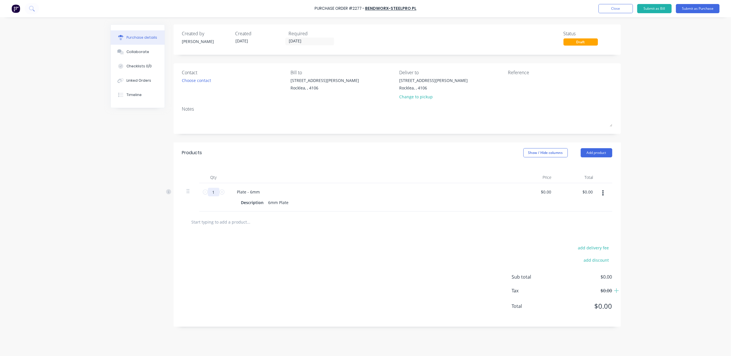
click at [214, 193] on input "1" at bounding box center [213, 192] width 11 height 9
type input "280.8"
type input "$0.00"
type input "0"
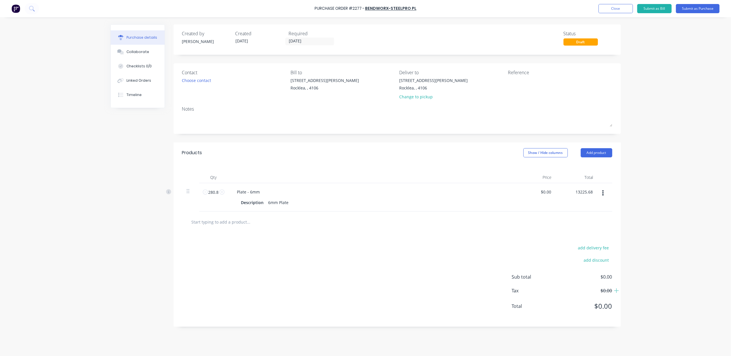
type input "13225.68"
type input "$47.10"
type input "$13,225.68"
click at [688, 12] on button "Submit as Purchase" at bounding box center [698, 8] width 44 height 9
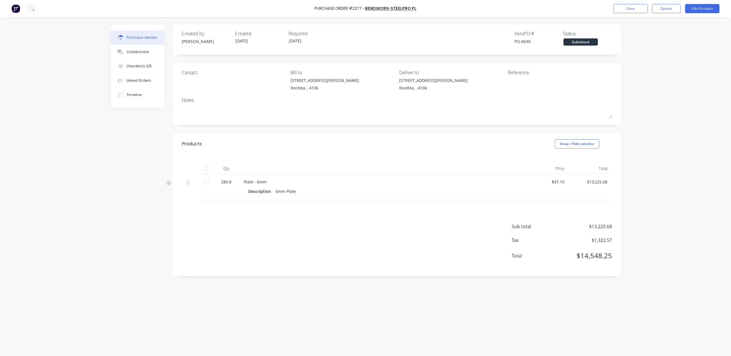
click at [688, 12] on button "Edit Purchase" at bounding box center [702, 8] width 34 height 9
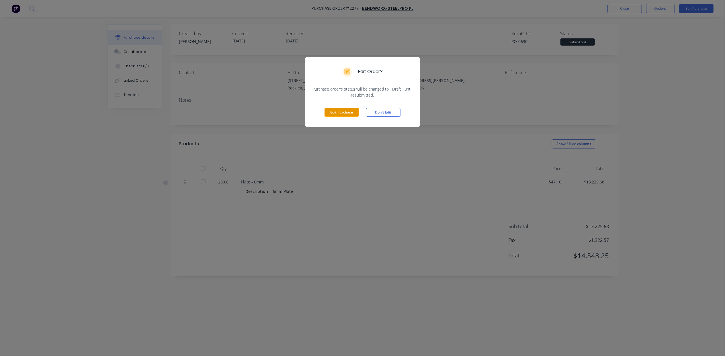
click at [341, 111] on button "Edit Purchase" at bounding box center [342, 112] width 34 height 9
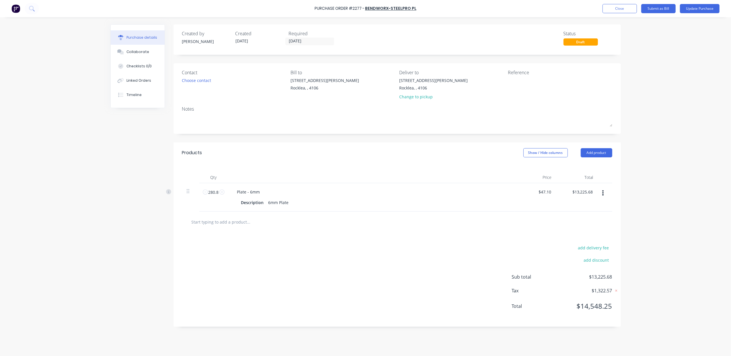
click at [308, 37] on div "Required" at bounding box center [313, 33] width 49 height 7
click at [308, 38] on input "[DATE]" at bounding box center [310, 41] width 48 height 7
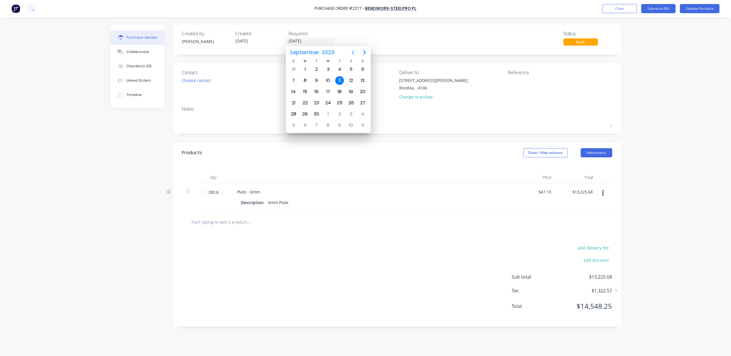
click at [354, 50] on icon "Previous page" at bounding box center [353, 52] width 7 height 7
click at [317, 113] on div "29" at bounding box center [316, 114] width 9 height 9
type input "[DATE]"
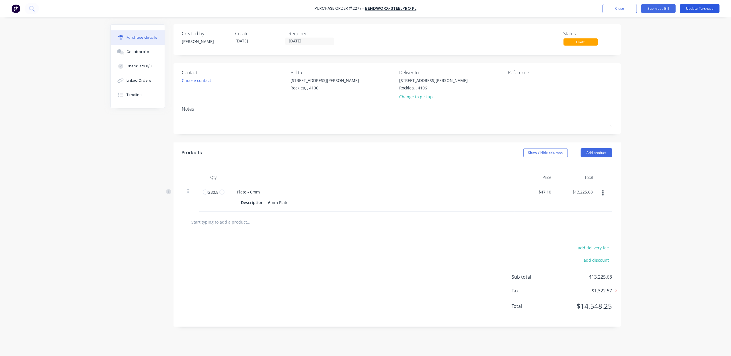
click at [693, 9] on button "Update Purchase" at bounding box center [700, 8] width 40 height 9
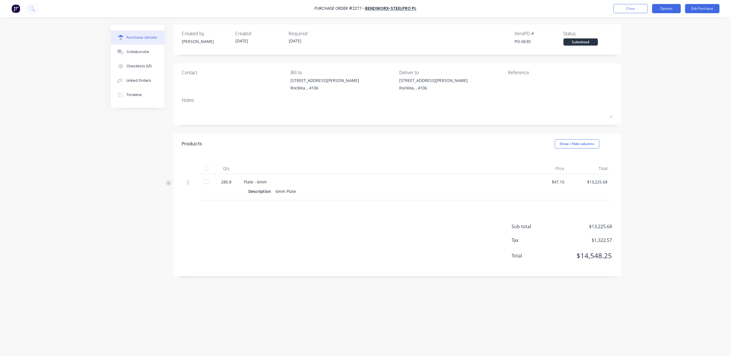
click at [665, 7] on button "Options" at bounding box center [666, 8] width 29 height 9
click at [662, 33] on div "Convert to Bill" at bounding box center [653, 35] width 44 height 8
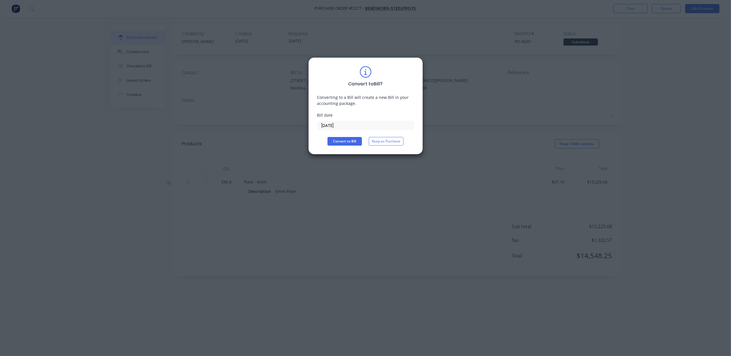
click at [349, 124] on input "[DATE]" at bounding box center [365, 125] width 96 height 9
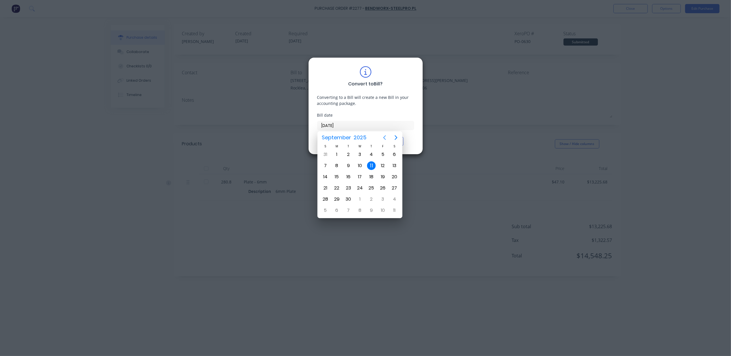
click at [386, 139] on icon "Previous page" at bounding box center [384, 137] width 7 height 7
click at [371, 179] on div "17" at bounding box center [371, 177] width 9 height 9
type input "[DATE]"
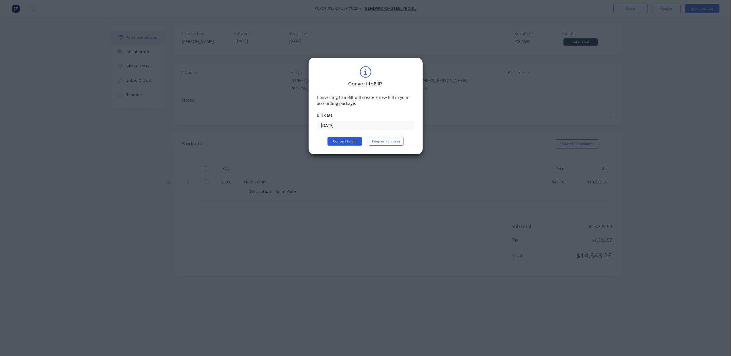
click at [354, 141] on button "Convert to Bill" at bounding box center [344, 141] width 34 height 9
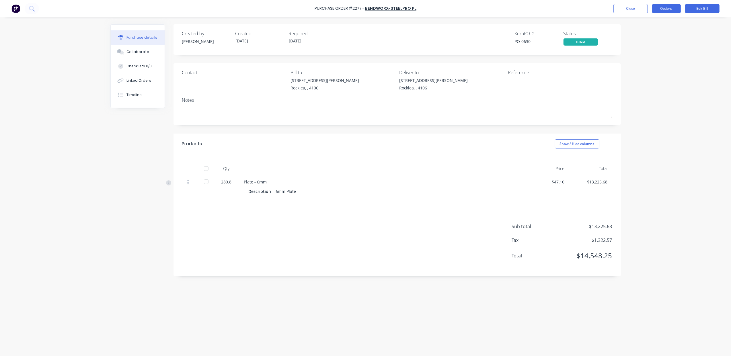
click at [668, 8] on button "Options" at bounding box center [666, 8] width 29 height 9
drag, startPoint x: 638, startPoint y: 87, endPoint x: 638, endPoint y: 83, distance: 4.0
click at [639, 86] on div "Archive" at bounding box center [653, 83] width 44 height 8
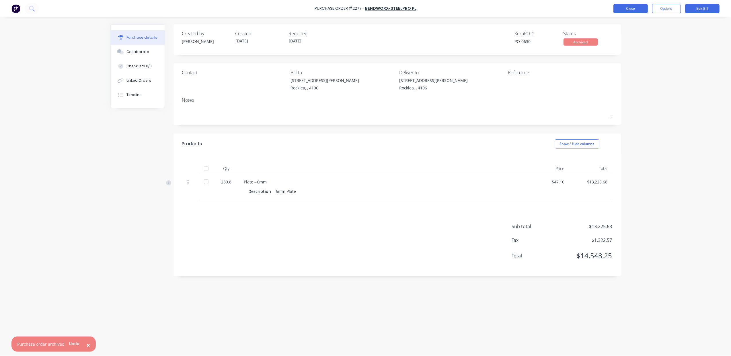
click at [636, 12] on button "Close" at bounding box center [630, 8] width 34 height 9
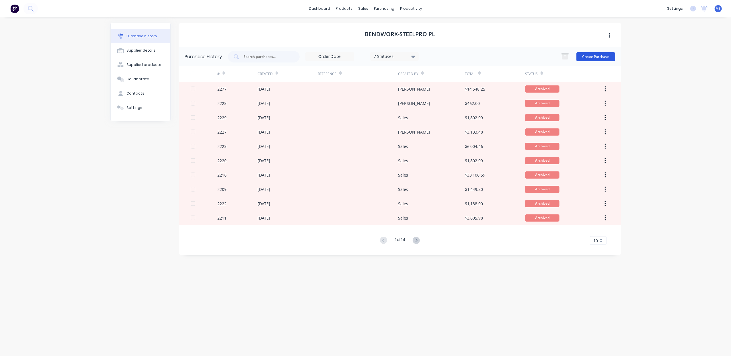
click at [584, 57] on button "Create Purchase" at bounding box center [595, 56] width 39 height 9
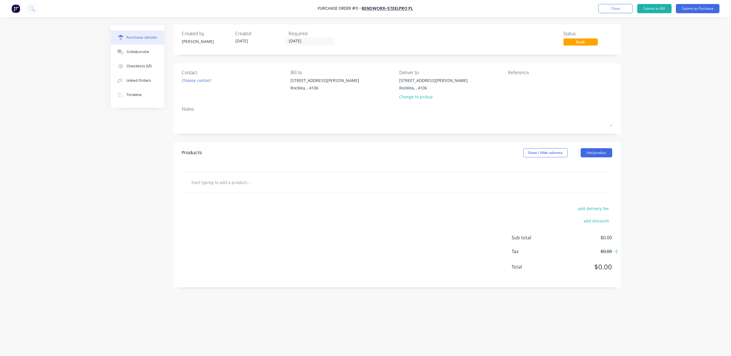
click at [221, 184] on input "text" at bounding box center [248, 182] width 115 height 11
type input "t"
click at [621, 10] on button "Close" at bounding box center [615, 8] width 34 height 9
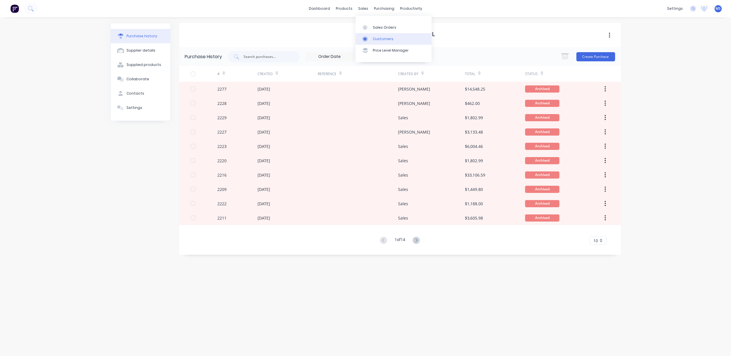
click at [375, 38] on div "Customers" at bounding box center [383, 38] width 21 height 5
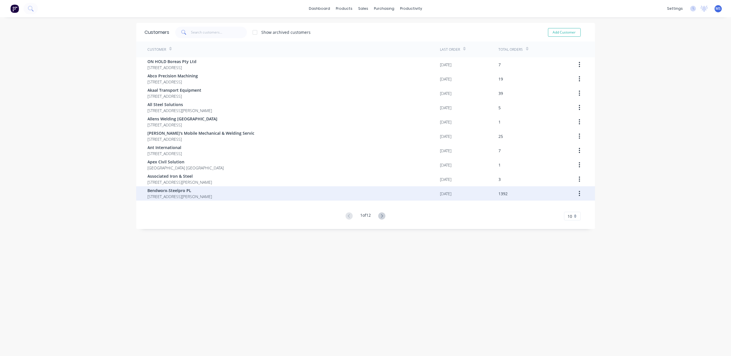
click at [281, 195] on div "Bendworx-Steelpro PL [STREET_ADDRESS][PERSON_NAME]" at bounding box center [294, 193] width 292 height 14
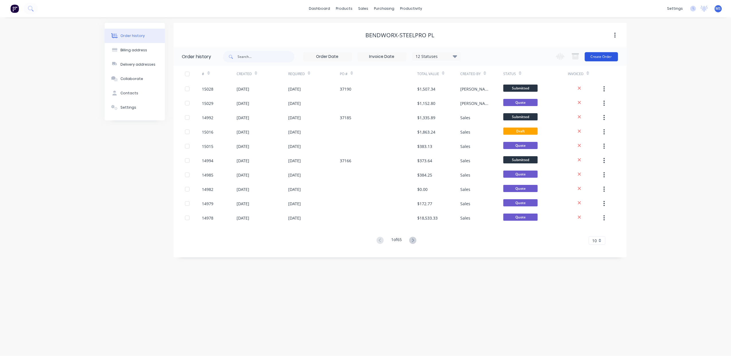
click at [595, 58] on button "Create Order" at bounding box center [601, 56] width 33 height 9
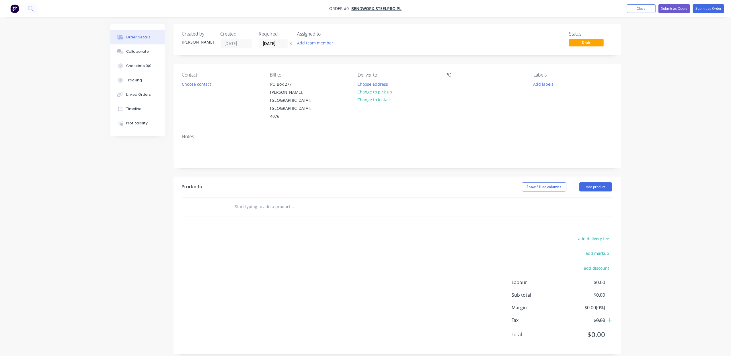
click at [264, 201] on input "text" at bounding box center [292, 206] width 115 height 11
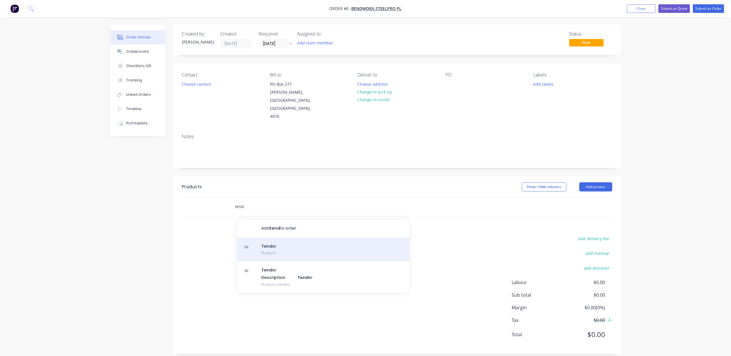
type input "tend"
click at [278, 238] on div "Tend er Product" at bounding box center [323, 250] width 172 height 24
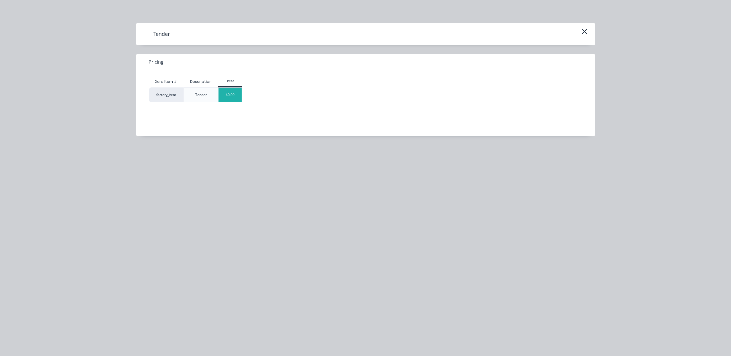
click at [233, 94] on div "$0.00" at bounding box center [229, 95] width 23 height 14
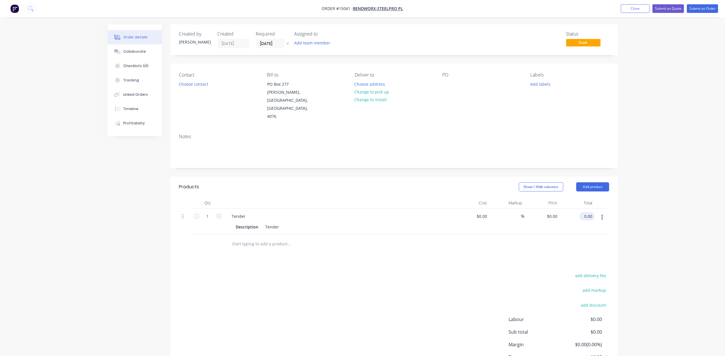
click at [585, 212] on input "0.00" at bounding box center [588, 216] width 13 height 8
type input "1262.71"
type input "$1,262.71"
click at [666, 9] on button "Submit as Quote" at bounding box center [669, 8] width 32 height 9
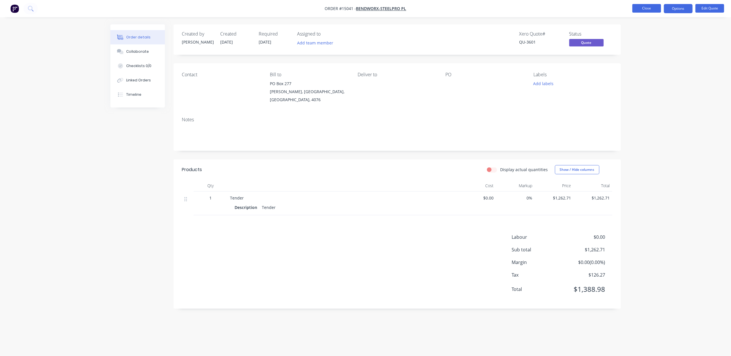
click at [643, 8] on button "Close" at bounding box center [646, 8] width 29 height 9
